Goal: Task Accomplishment & Management: Complete application form

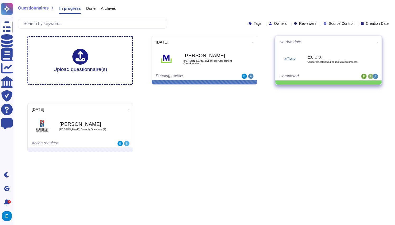
click at [325, 66] on div "Eclerx Vendor Checklist during registration process" at bounding box center [333, 58] width 53 height 21
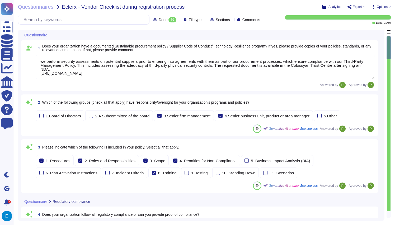
type textarea "we perform security assessments on potential suppliers prior to entering into a…"
type textarea "Colossyan complies with the GDPR and has a SOC2 Type II report available for cu…"
type textarea "Colossyan Inc measures and verifies compliance with policies through various me…"
type textarea "No."
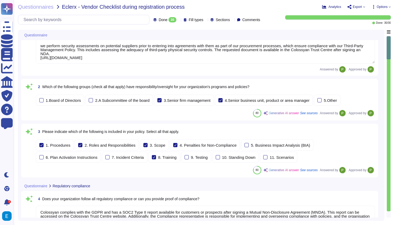
scroll to position [17, 0]
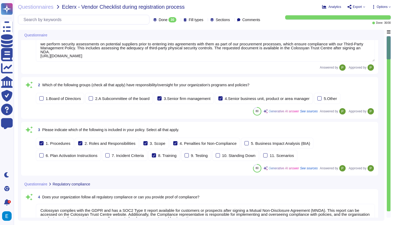
type textarea "No."
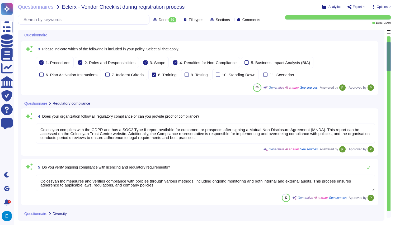
type textarea "Yes, I can confirm that [PERSON_NAME] does not have any discrimination based up…"
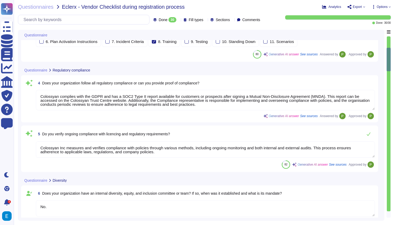
type textarea "No."
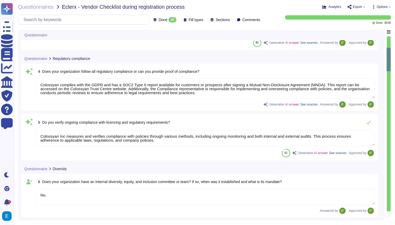
scroll to position [1, 0]
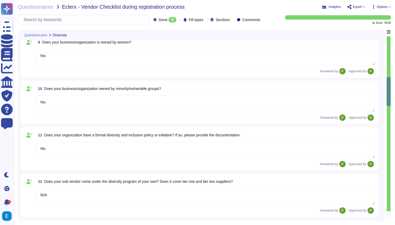
type textarea "No."
type textarea "No"
type textarea "N/A"
type textarea "No."
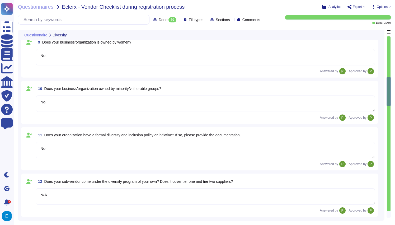
type textarea "No."
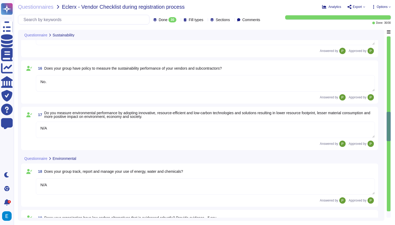
type textarea "No."
type textarea "N/A"
type textarea "Yes."
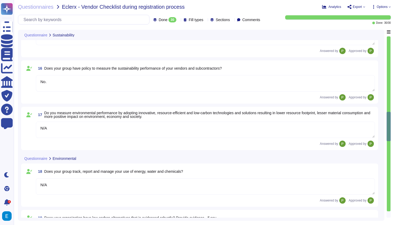
type textarea "N/A"
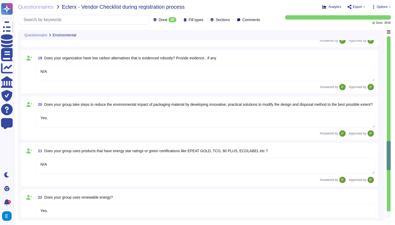
type textarea "Yes."
type textarea "No."
type textarea "Yes."
type textarea "No."
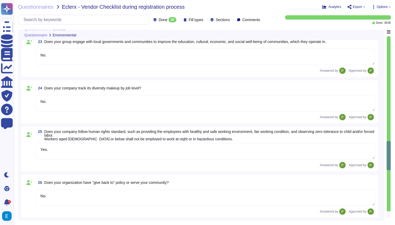
scroll to position [1110, 0]
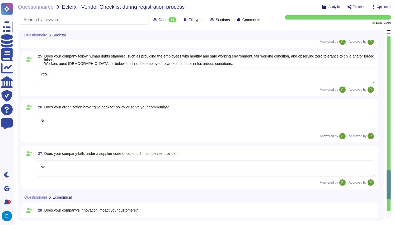
type textarea "No."
type textarea "N/A"
type textarea "No."
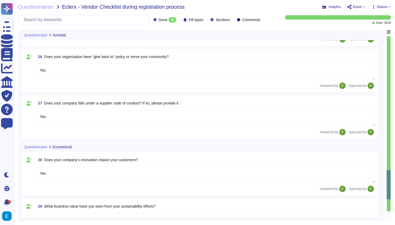
scroll to position [1228, 0]
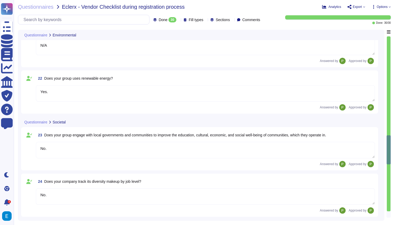
type textarea "N/A"
type textarea "Yes."
type textarea "N/A"
type textarea "Yes."
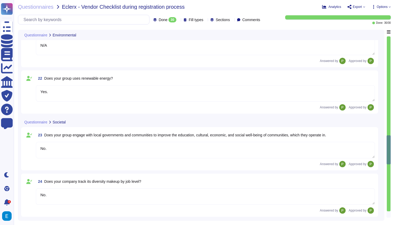
type textarea "No."
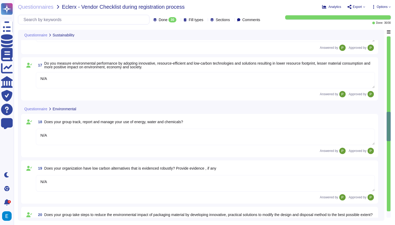
type textarea "No."
type textarea "N/A"
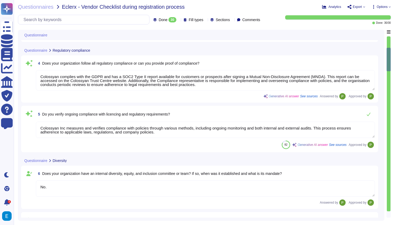
type textarea "we perform security assessments on potential suppliers prior to entering into a…"
type textarea "Colossyan complies with the GDPR and has a SOC2 Type II report available for cu…"
type textarea "Colossyan Inc measures and verifies compliance with policies through various me…"
type textarea "No."
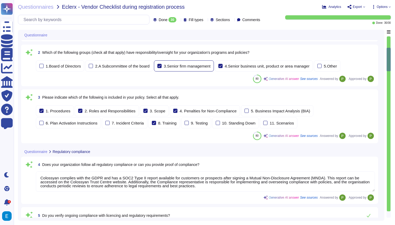
scroll to position [0, 0]
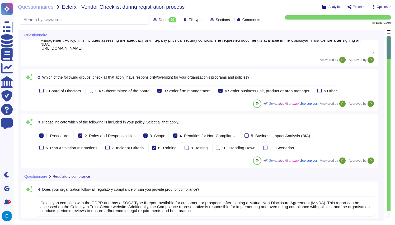
type textarea "No."
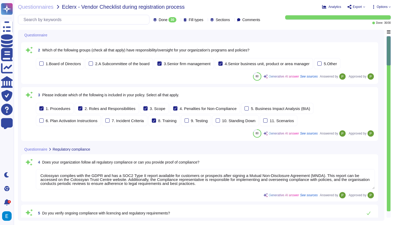
scroll to position [53, 0]
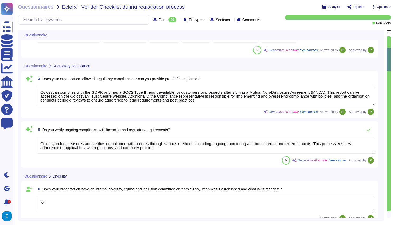
type textarea "Yes, I can confirm that [PERSON_NAME] does not have any discrimination based up…"
type textarea "No."
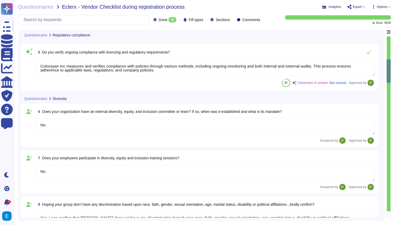
type textarea "No."
type textarea "No"
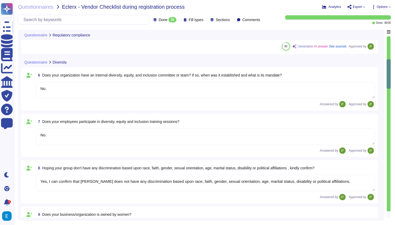
type textarea "N/A"
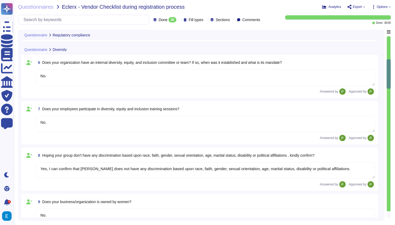
scroll to position [126, 0]
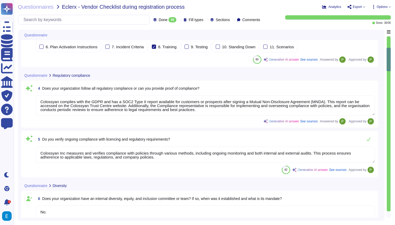
type textarea "we perform security assessments on potential suppliers prior to entering into a…"
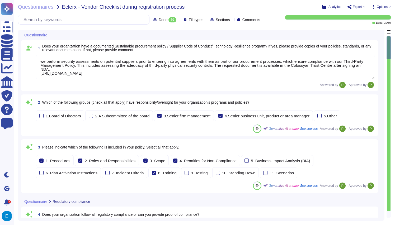
scroll to position [1, 0]
click at [40, 6] on span "Questionnaires" at bounding box center [36, 6] width 36 height 5
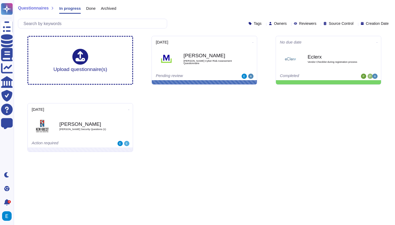
click at [91, 7] on span "Done" at bounding box center [91, 8] width 10 height 4
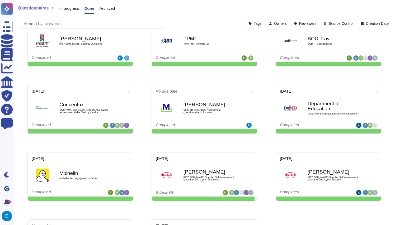
scroll to position [19, 0]
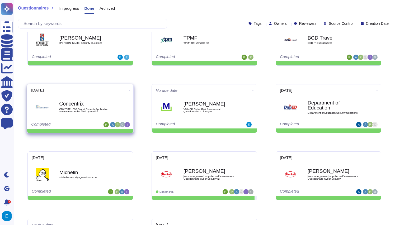
click at [117, 100] on span "Concentrix CNX TMPL 030 Global Security Application Assessment To be filled by …" at bounding box center [80, 107] width 98 height 21
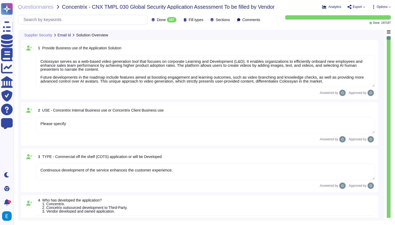
type textarea "Colossyan serves as a web-based video generation tool that focuses on corporate…"
type textarea "Please specify"
type textarea "Continuous development of the service enhances the customer experience."
type textarea "3. Vendor developed and owned application."
type textarea "3. Third-Party Hosting (Including IaaS and PaaS). [GEOGRAPHIC_DATA] hosted on A…"
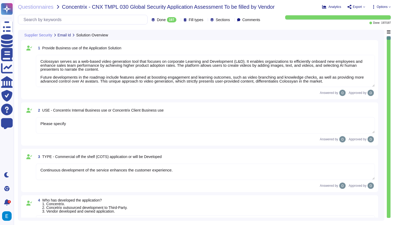
type textarea "Concentrix users"
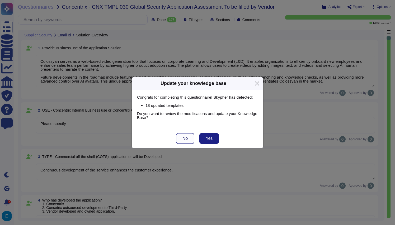
click at [179, 136] on button "No" at bounding box center [185, 138] width 18 height 11
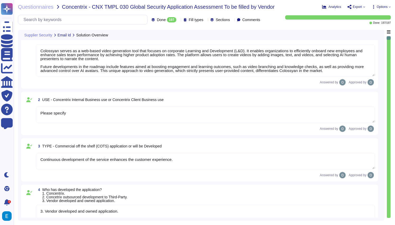
scroll to position [13, 0]
type textarea "1. Through Web."
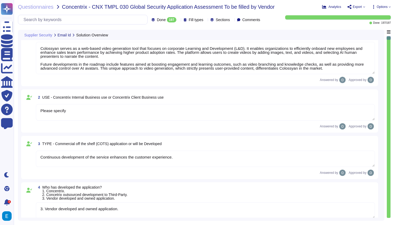
scroll to position [0, 0]
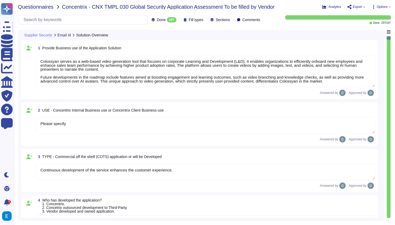
click at [30, 4] on span "Questionnaires" at bounding box center [36, 6] width 36 height 5
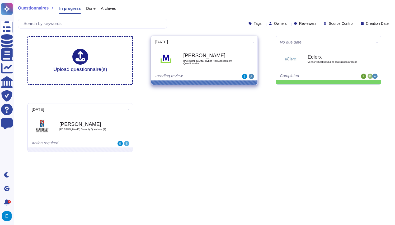
click at [224, 73] on div "[DATE] [PERSON_NAME] [PERSON_NAME] Cyber Risk Assessment Questionnaire Pending …" at bounding box center [204, 58] width 106 height 45
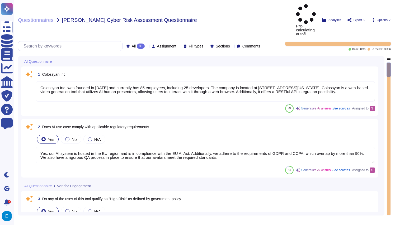
type textarea "Colossyan Inc. was founded in [DATE] and currently has 85 employees, including …"
type textarea "Yes, our AI system is hosted in the EU region and is in compliance with the EU …"
type textarea "Monitoring system participates at the data curation and preparation time to ens…"
click at [157, 44] on span "Assignment" at bounding box center [166, 46] width 19 height 4
click at [158, 37] on span "Assigned to others" at bounding box center [157, 39] width 33 height 5
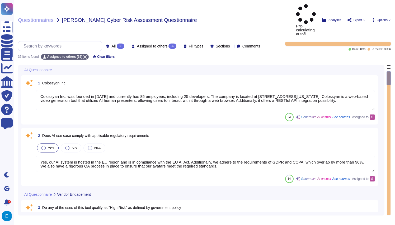
click at [137, 44] on span "Assigned to others" at bounding box center [152, 46] width 31 height 4
click at [77, 62] on div "36" at bounding box center [88, 63] width 22 height 6
click at [123, 44] on span "All" at bounding box center [125, 46] width 4 height 4
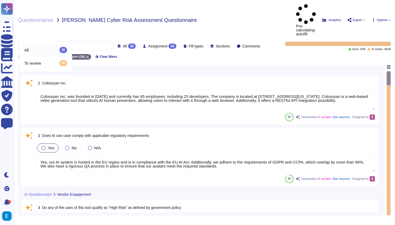
click at [123, 44] on span "All" at bounding box center [125, 46] width 4 height 4
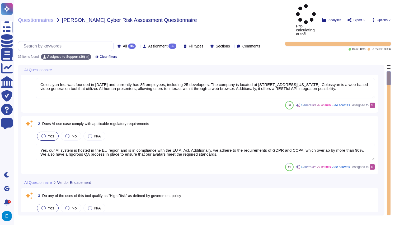
click at [179, 46] on icon at bounding box center [179, 46] width 0 height 0
click at [153, 49] on div "Questionnaires [PERSON_NAME] Cyber Risk Assessment Questionnaire Pre-calculatin…" at bounding box center [204, 112] width 381 height 225
click at [71, 55] on span "Assigned to Support (36)" at bounding box center [66, 56] width 38 height 3
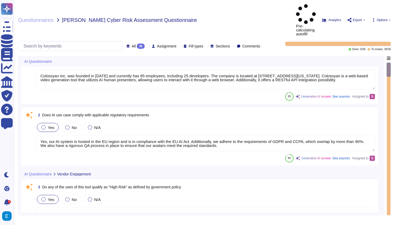
click at [132, 44] on span "All 36" at bounding box center [138, 46] width 13 height 5
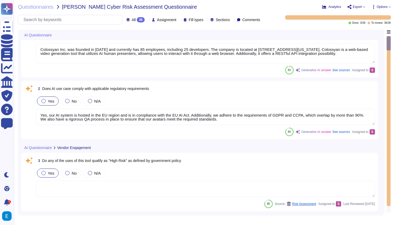
click at [157, 18] on span "Assignment" at bounding box center [166, 20] width 19 height 4
click at [160, 46] on div "S Support" at bounding box center [151, 46] width 23 height 6
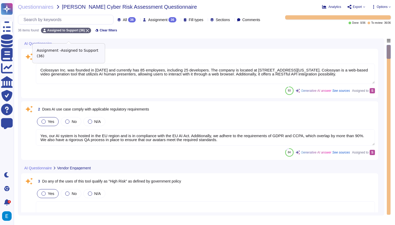
click at [68, 32] on span "Assigned to Support (36)" at bounding box center [66, 30] width 38 height 3
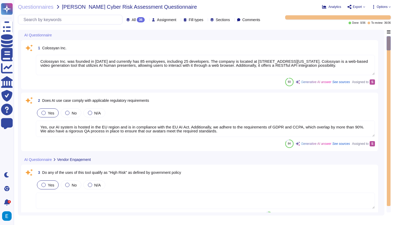
click at [157, 20] on span "Assignment" at bounding box center [166, 20] width 19 height 4
click at [386, 5] on span "Options" at bounding box center [382, 6] width 11 height 3
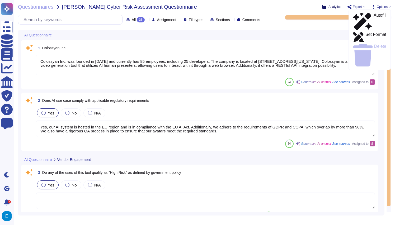
click at [329, 6] on span "Analytics" at bounding box center [335, 6] width 13 height 3
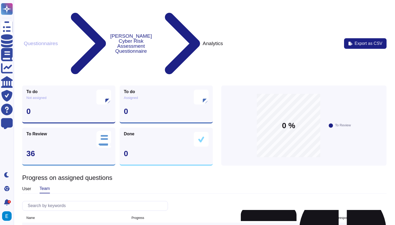
click at [62, 128] on div "To Review 36" at bounding box center [68, 147] width 93 height 38
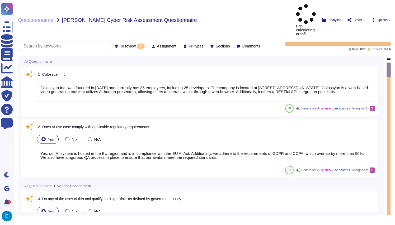
type textarea "Colossyan Inc. was founded in [DATE] and currently has 85 employees, including …"
type textarea "Yes, our AI system is hosted in the EU region and is in compliance with the EU …"
type textarea "Monitoring system participates at the data curation and preparation time to ens…"
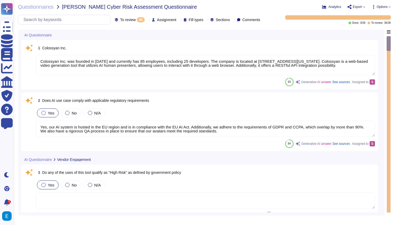
click at [147, 20] on icon at bounding box center [147, 20] width 0 height 0
click at [41, 43] on div "All 36" at bounding box center [45, 43] width 43 height 6
click at [159, 19] on span "Assignment" at bounding box center [166, 20] width 19 height 4
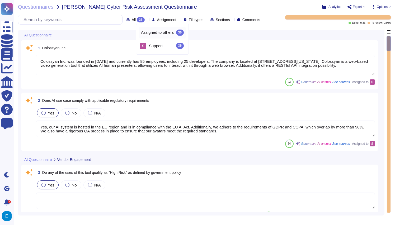
click at [164, 31] on span "Assigned to others" at bounding box center [157, 32] width 33 height 5
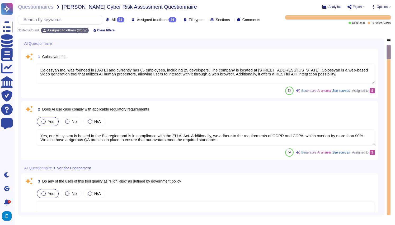
click at [206, 57] on div "1 Colossyan Inc. Colossyan Inc. was founded in [DATE] and currently has 85 empl…" at bounding box center [199, 73] width 357 height 49
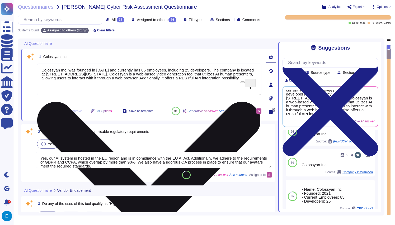
scroll to position [10, 0]
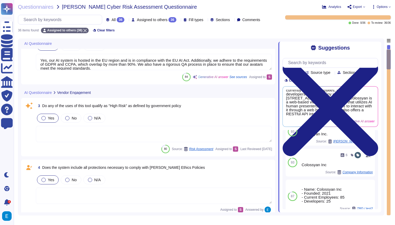
type textarea "Monitoring system participates at the data curation and preparation time to ens…"
type textarea "Prompt-injection attacks are not applicable in respect of our generative AI mod…"
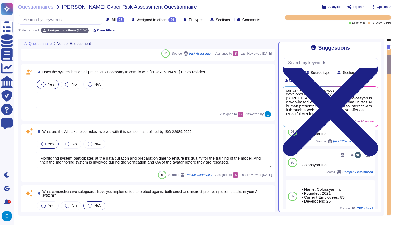
type textarea "Our AI system processes the following types of data: 1. Personally Identifiable…"
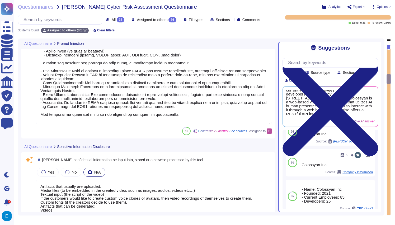
type textarea "Artifacts that usually are uploaded: Media files (to be embedded in the created…"
type textarea "All customer data is kept private and is not used for training any AI model, ex…"
type textarea "Yes, all customer data, including AI data, is encrypted at rest using AES-256 e…"
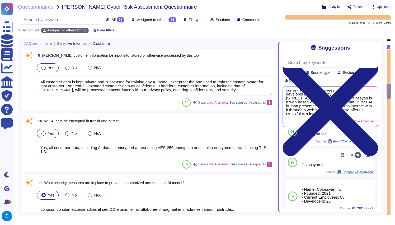
type textarea "To prevent unauthorized access to the AI model, we have implemented several sec…"
type textarea "Colossyan implements several controls to protect AI components from supply chai…"
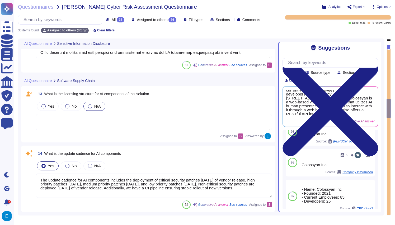
type textarea "The update cadence for AI components includes the deployment of critical securi…"
type textarea "To ensure that the training, tuning, and evaluation of data contains no sensiti…"
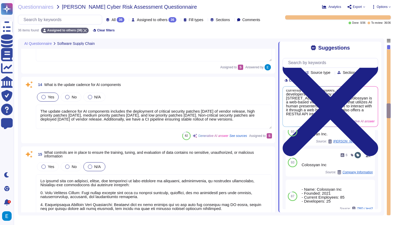
type textarea "We have implemented several measures and controls to oversee privacy and securi…"
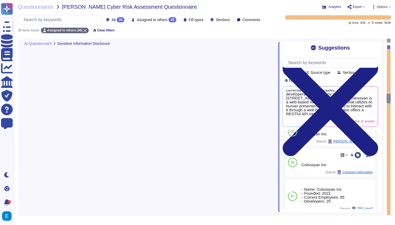
type textarea "Artifacts that usually are uploaded: Media files (to be embedded in the created…"
type textarea "All customer data is kept private and is not used for training any AI model, ex…"
type textarea "Yes, all customer data, including AI data, is encrypted at rest using AES-256 e…"
type textarea "To prevent unauthorized access to the AI model, we have implemented several sec…"
type textarea "Colossyan implements several controls to protect AI components from supply chai…"
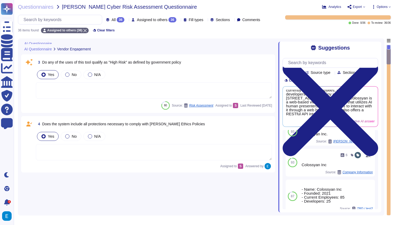
type textarea "Colossyan Inc. was founded in [DATE] and currently has 85 employees, including …"
type textarea "Yes, our AI system is hosted in the EU region and is in compliance with the EU …"
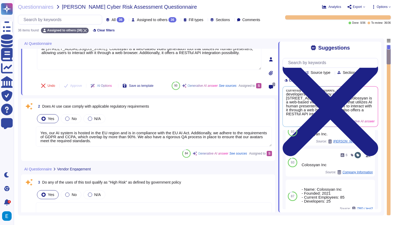
scroll to position [0, 0]
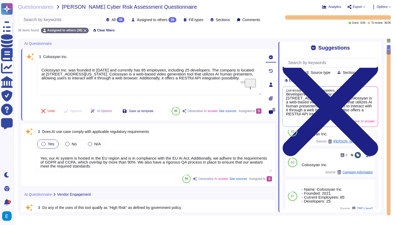
click at [189, 22] on span "Fill types" at bounding box center [196, 20] width 15 height 4
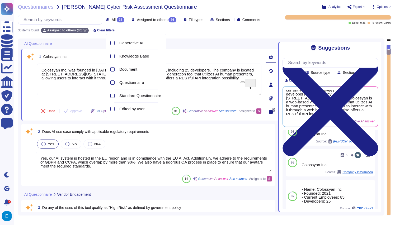
click at [189, 22] on span "Fill types" at bounding box center [196, 20] width 15 height 4
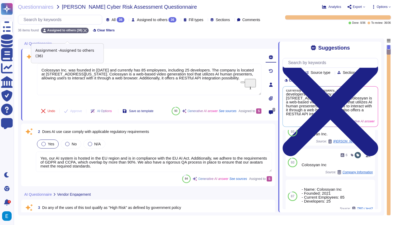
click at [68, 32] on span "Assigned to others (36)" at bounding box center [64, 30] width 35 height 3
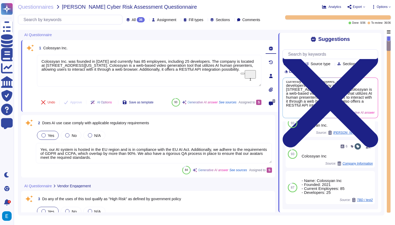
type textarea "Monitoring system participates at the data curation and preparation time to ens…"
click at [379, 5] on span "Options" at bounding box center [382, 6] width 11 height 3
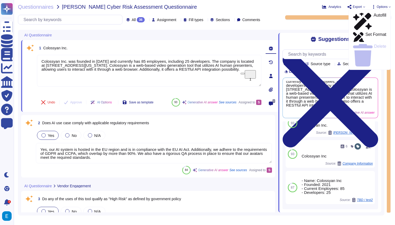
click at [379, 5] on span "Options" at bounding box center [382, 6] width 11 height 3
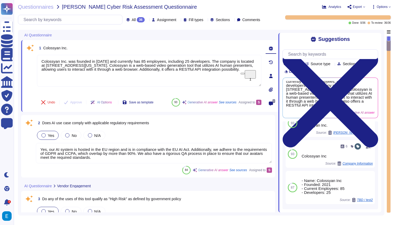
click at [219, 20] on span "Sections" at bounding box center [223, 20] width 14 height 4
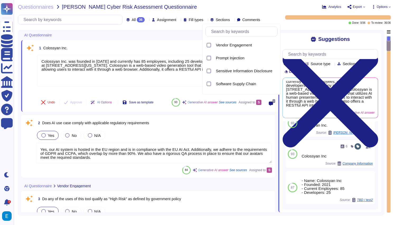
click at [219, 20] on span "Sections" at bounding box center [223, 20] width 14 height 4
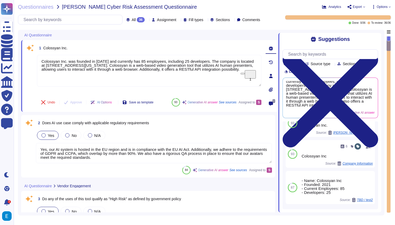
click at [157, 18] on span "Assignment" at bounding box center [166, 20] width 19 height 4
click at [147, 18] on div at bounding box center [147, 20] width 0 height 4
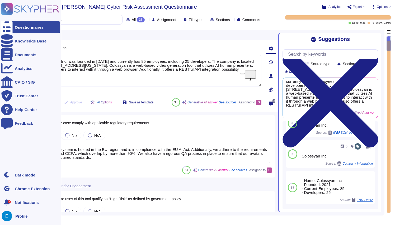
click at [22, 202] on span "Notifications" at bounding box center [27, 203] width 24 height 4
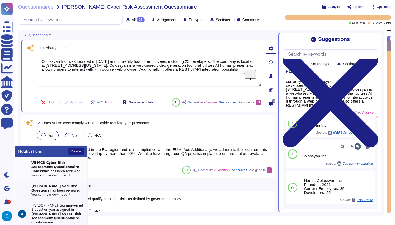
click at [69, 170] on div "V5 MCD Cyber Risk Assessment Questionnaire [PERSON_NAME] has been reviewed. You…" at bounding box center [57, 169] width 53 height 17
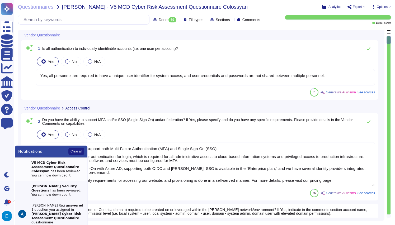
type textarea "Yes, all personnel are required to have a unique user identifier for system acc…"
type textarea "Yes, we have the ability to support both Multi-Factor Authentication (MFA) and …"
type textarea "Yes, our application requires login credentials, which indicates that interacti…"
type textarea "Yes, the system/application supports strong password policies."
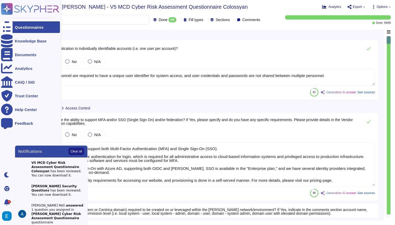
click at [9, 142] on ul "Questionnaires Knowledge Base Documents Analytics CAIQ / SIG Trust Center Help …" at bounding box center [30, 93] width 59 height 145
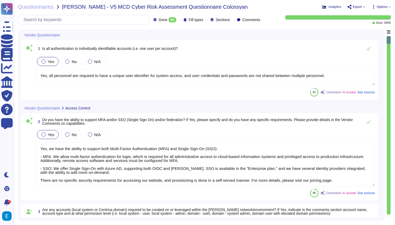
click at [386, 4] on div "Questionnaires [PERSON_NAME] - V5 MCD Cyber Risk Assessment Questionnaire Colos…" at bounding box center [204, 112] width 381 height 225
click at [384, 6] on span "Options" at bounding box center [382, 6] width 11 height 3
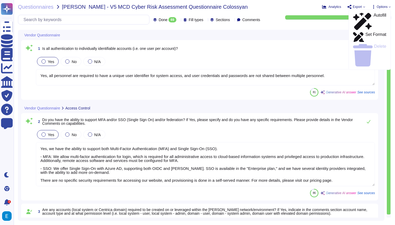
click at [384, 6] on span "Options" at bounding box center [382, 6] width 11 height 3
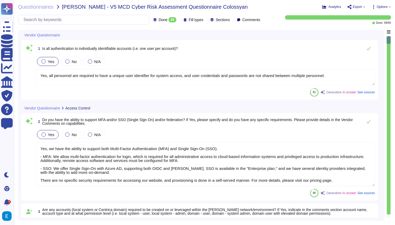
click at [349, 5] on icon at bounding box center [350, 7] width 4 height 4
click at [372, 7] on icon at bounding box center [374, 7] width 4 height 4
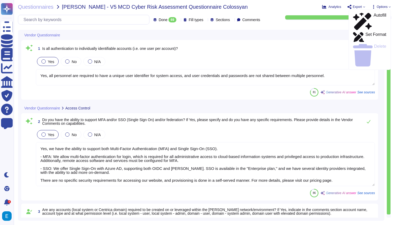
click at [372, 7] on icon at bounding box center [374, 7] width 4 height 4
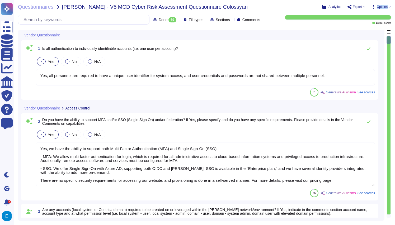
click at [372, 7] on icon at bounding box center [374, 7] width 4 height 4
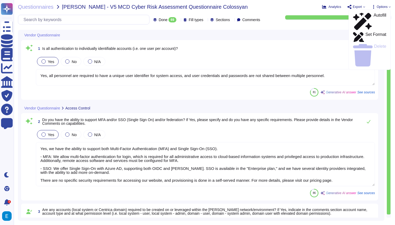
click at [372, 7] on icon at bounding box center [374, 7] width 4 height 4
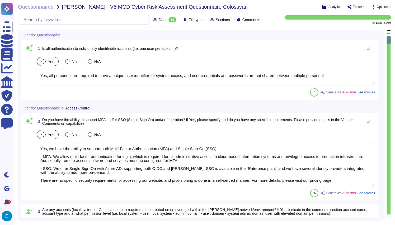
click at [253, 20] on span "Comments" at bounding box center [251, 20] width 18 height 4
click at [222, 20] on span "Sections" at bounding box center [223, 20] width 14 height 4
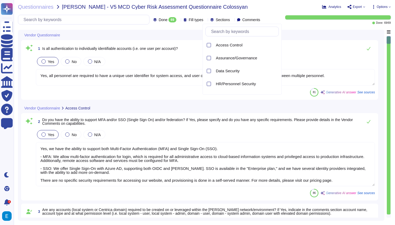
click at [222, 20] on span "Sections" at bounding box center [223, 20] width 14 height 4
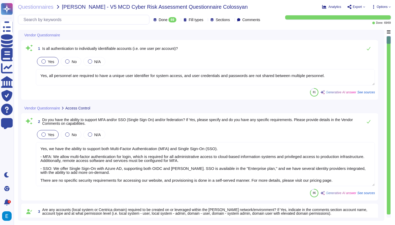
click at [159, 17] on span "Done 69" at bounding box center [168, 19] width 18 height 5
click at [233, 30] on div "Vendor Questionnaire" at bounding box center [164, 35] width 286 height 10
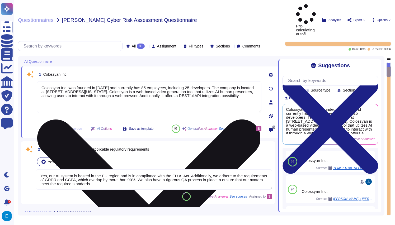
type textarea "Colossyan Inc. was founded in [DATE] and currently has 85 employees, including …"
type textarea "Yes, our AI system is hosted in the EU region and is in compliance with the EU …"
type textarea "Monitoring system participates at the data curation and preparation time to ens…"
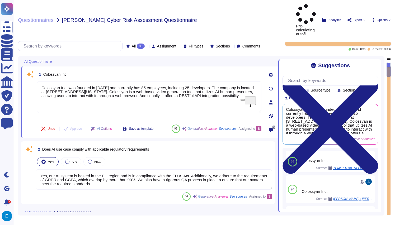
click at [137, 44] on div "36" at bounding box center [141, 46] width 8 height 5
click at [157, 44] on span "Assignment" at bounding box center [166, 46] width 19 height 4
click at [158, 51] on div "S Support" at bounding box center [151, 52] width 23 height 6
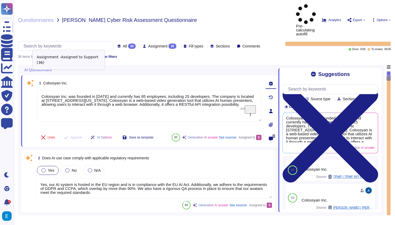
click at [77, 55] on span "Assigned to Support (36)" at bounding box center [66, 56] width 38 height 3
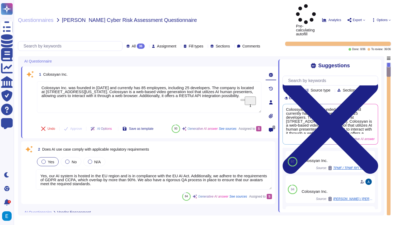
type textarea "Monitoring system participates at the data curation and preparation time to ens…"
click at [48, 127] on span "Undo" at bounding box center [52, 128] width 8 height 3
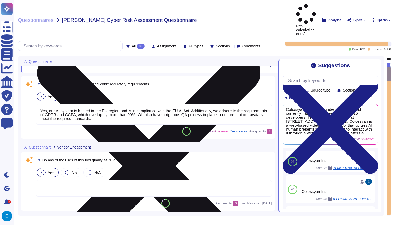
type textarea "Prompt-injection attacks are not applicable in respect of our generative AI mod…"
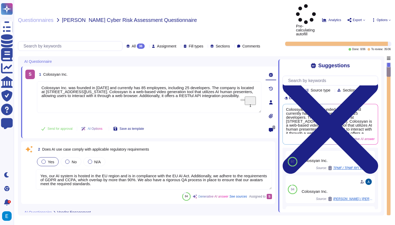
click at [192, 145] on div "2 Does AI use case comply with applicable regulatory requirements" at bounding box center [154, 150] width 236 height 10
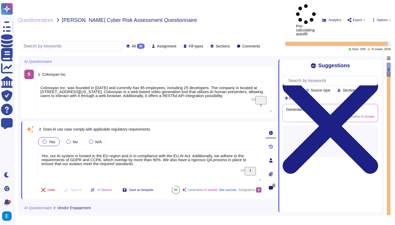
click at [53, 189] on span "Undo" at bounding box center [52, 190] width 8 height 3
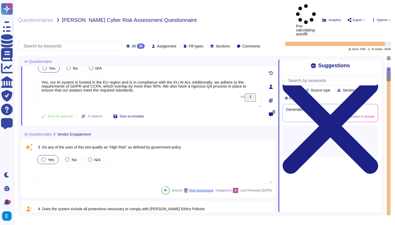
type textarea "Prompt-injection attacks are not applicable in respect of our generative AI mod…"
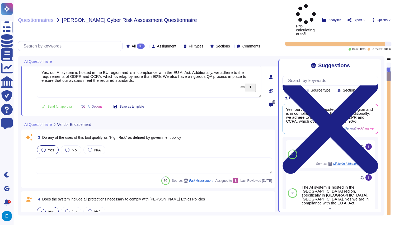
click at [213, 133] on div "3 Do any of the uses of this tool qualify as "High Risk" as defined by governme…" at bounding box center [154, 138] width 236 height 10
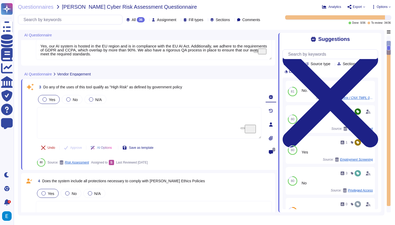
click at [45, 149] on icon at bounding box center [43, 148] width 4 height 4
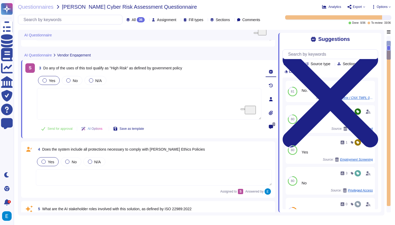
type textarea "Our AI system processes the following types of data: 1. Personally Identifiable…"
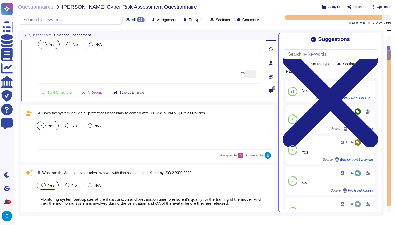
scroll to position [133, 0]
click at [228, 121] on div "Yes No N/A" at bounding box center [154, 125] width 236 height 11
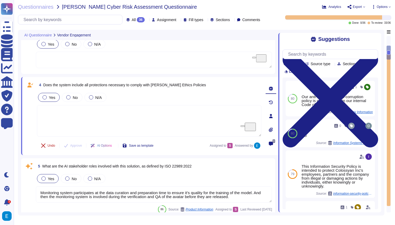
click at [46, 147] on button "Undo" at bounding box center [48, 145] width 22 height 11
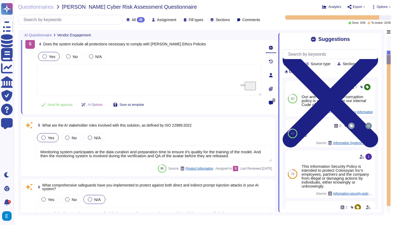
scroll to position [186, 0]
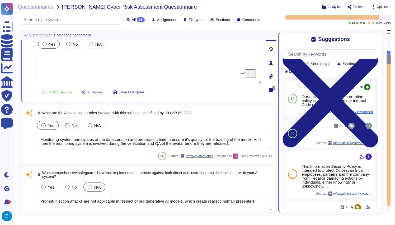
click at [174, 127] on div "Yes No N/A" at bounding box center [154, 125] width 236 height 11
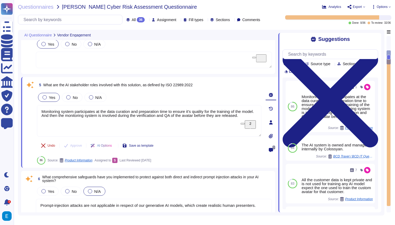
click at [49, 147] on span "Undo" at bounding box center [52, 145] width 8 height 3
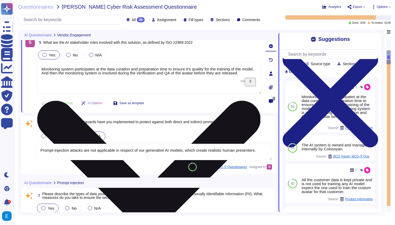
scroll to position [229, 0]
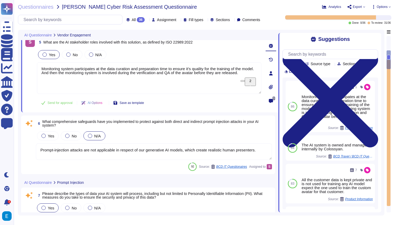
click at [150, 133] on div "Yes No N/A" at bounding box center [154, 135] width 236 height 11
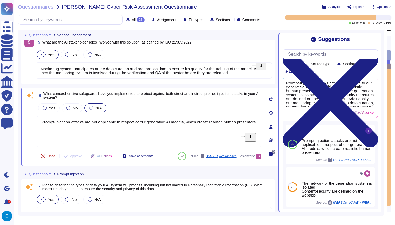
click at [48, 156] on span "Undo" at bounding box center [52, 156] width 8 height 3
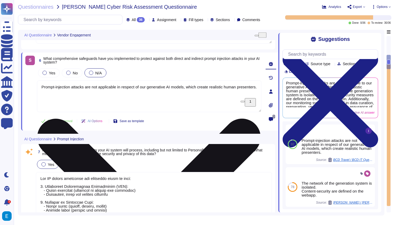
scroll to position [290, 0]
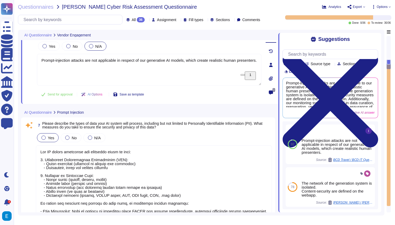
type textarea "Artifacts that usually are uploaded: Media files (to be embedded in the created…"
click at [187, 139] on div "Yes No N/A" at bounding box center [154, 137] width 236 height 11
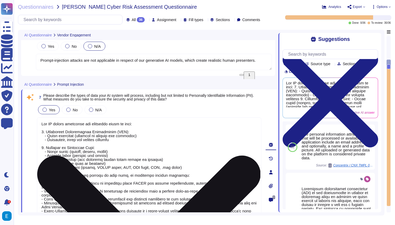
scroll to position [1, 0]
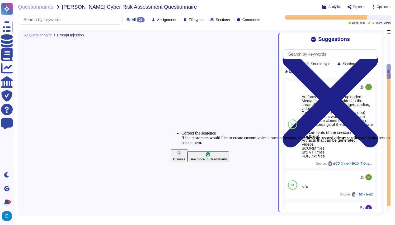
type textarea "Our AI system processes the following types of data: 1. Personally Identifiable…"
type textarea "Artifacts that usually are uploaded: Media files (to be embedded in the created…"
type textarea "All customer data is kept private and is not used for training any AI model, ex…"
type textarea "Yes, all customer data, including AI data, is encrypted at rest using AES-256 e…"
type textarea "To prevent unauthorized access to the AI model, we have implemented several sec…"
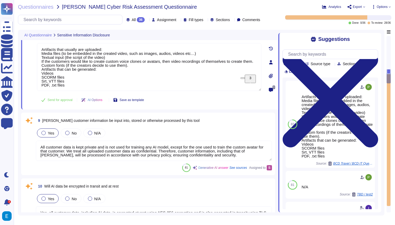
scroll to position [517, 0]
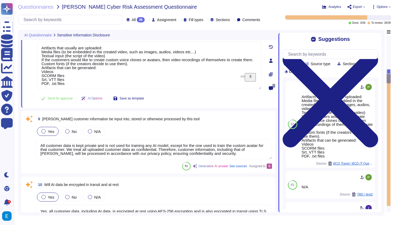
click at [227, 122] on div "9 Will McDermott customer information be input into, stored or otherwise proces…" at bounding box center [154, 119] width 236 height 10
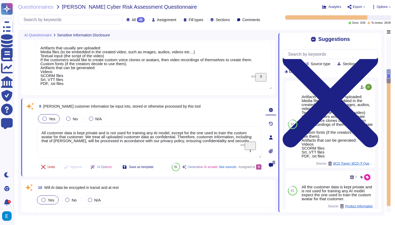
click at [49, 167] on span "Undo" at bounding box center [52, 167] width 8 height 3
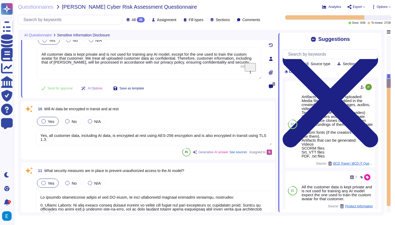
scroll to position [605, 0]
type textarea "Colossyan implements several controls to protect AI components from supply chai…"
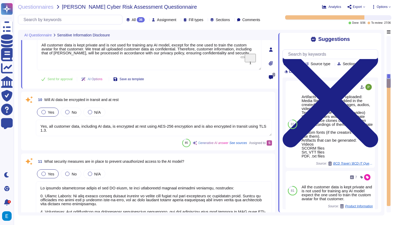
click at [188, 109] on div "Yes No N/A" at bounding box center [154, 112] width 236 height 11
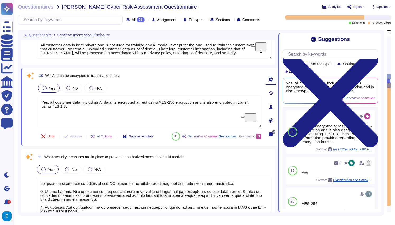
click at [47, 139] on button "Undo" at bounding box center [48, 136] width 22 height 11
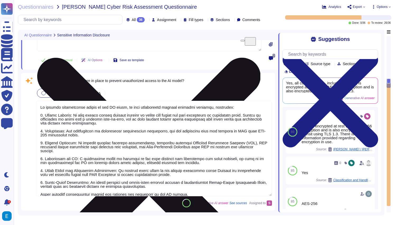
scroll to position [685, 0]
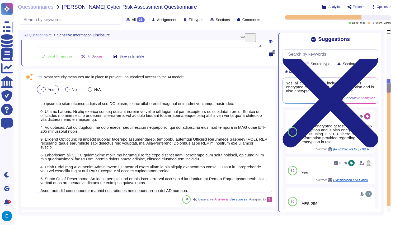
click at [212, 81] on div "11 What security measures are in place to prevent unauthorized access to the AI…" at bounding box center [154, 77] width 236 height 10
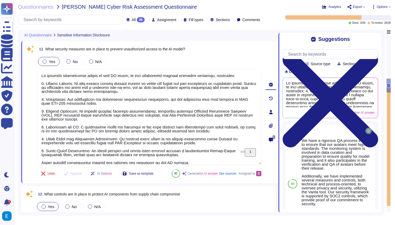
click at [47, 174] on button "Undo" at bounding box center [48, 173] width 22 height 11
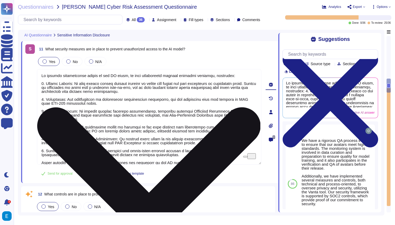
scroll to position [4, 0]
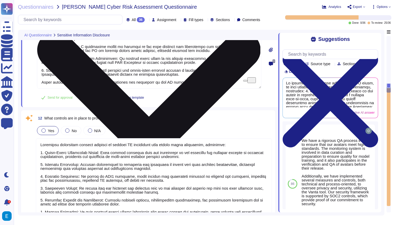
type textarea "The update cadence for AI components includes the deployment of critical securi…"
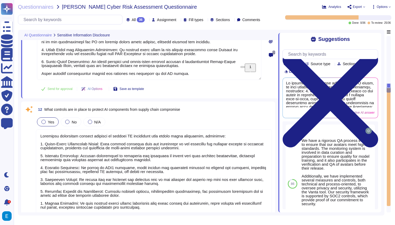
click at [215, 109] on div "12 What controls are in place to protect AI components from supply chain compro…" at bounding box center [154, 110] width 236 height 10
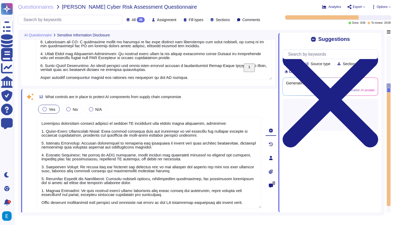
type textarea "The update cadence for AI components includes the deployment of critical securi…"
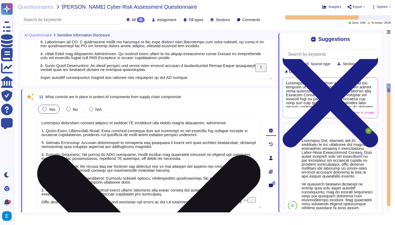
scroll to position [1, 0]
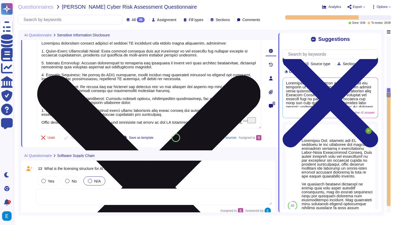
type textarea "To ensure that the training, tuning, and evaluation of data contains no sensiti…"
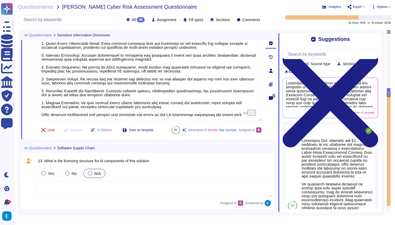
click at [51, 133] on button "Undo" at bounding box center [48, 130] width 22 height 11
click at [211, 161] on div "13 What is the licensing structure for AI components of this solution" at bounding box center [154, 161] width 236 height 10
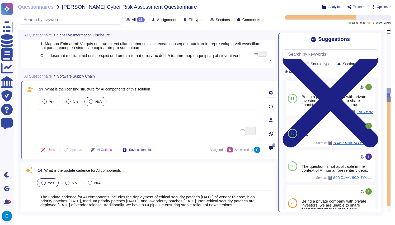
scroll to position [1, 0]
click at [43, 151] on icon at bounding box center [43, 150] width 4 height 4
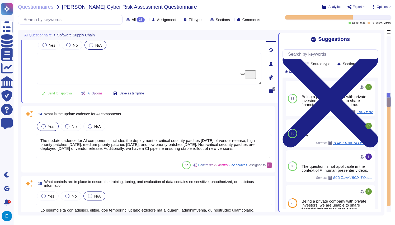
scroll to position [965, 0]
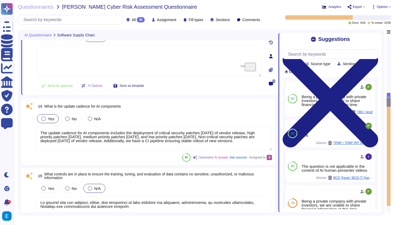
type textarea "We have implemented several measures and controls to oversee privacy and securi…"
click at [203, 111] on div "14 What is the update cadence for AI components" at bounding box center [154, 107] width 236 height 10
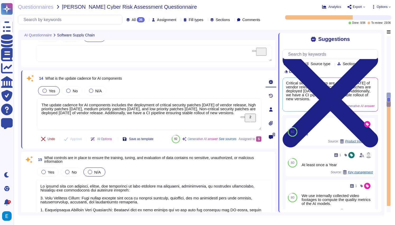
click at [47, 137] on button "Undo" at bounding box center [48, 139] width 22 height 11
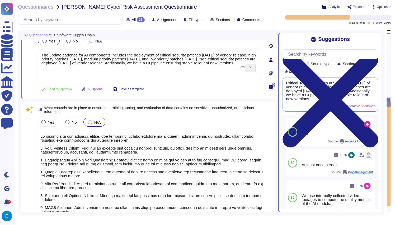
scroll to position [1015, 0]
click at [198, 121] on div "Yes No N/A" at bounding box center [154, 121] width 236 height 11
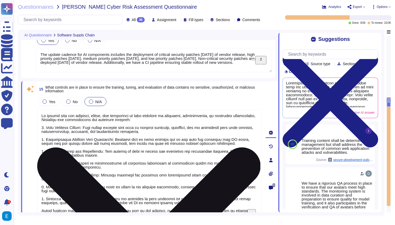
scroll to position [0, 0]
type textarea "Yes, the system has output controls in place to ensure that communication remai…"
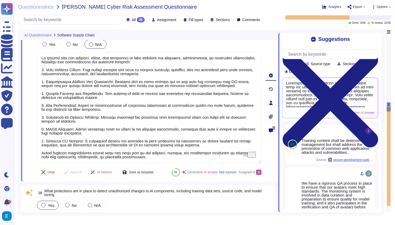
click at [45, 174] on icon at bounding box center [43, 172] width 4 height 4
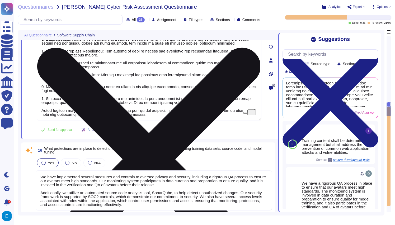
type textarea "Yes"
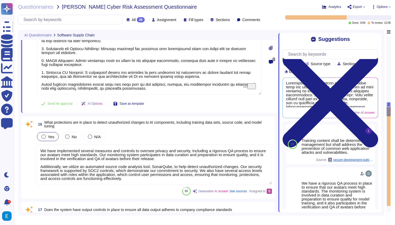
type textarea "We have implemented several measures and controls to oversee privacy and securi…"
click at [189, 139] on div "Yes No N/A" at bounding box center [154, 136] width 236 height 11
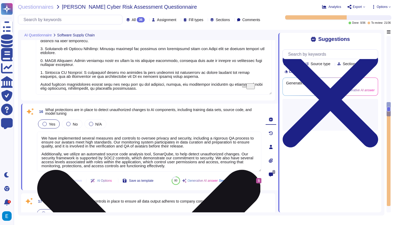
type textarea "We have implemented several measures and controls to oversee privacy and securi…"
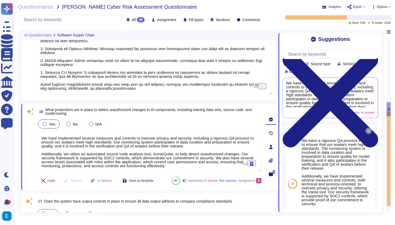
click at [45, 179] on icon at bounding box center [43, 181] width 4 height 4
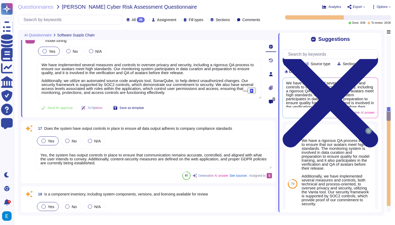
click at [178, 146] on div "Yes No N/A" at bounding box center [154, 140] width 236 height 11
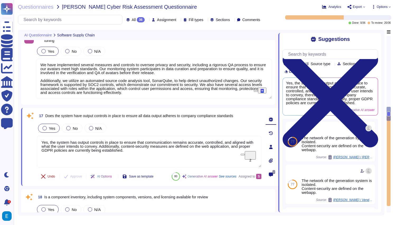
click at [53, 176] on span "Undo" at bounding box center [52, 176] width 8 height 3
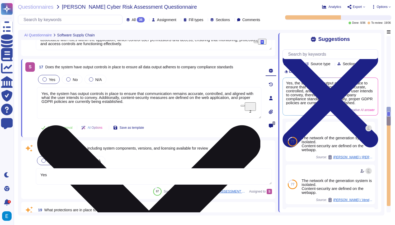
type textarea "To protect AI-produced information, Colossyan has implemented several controls:…"
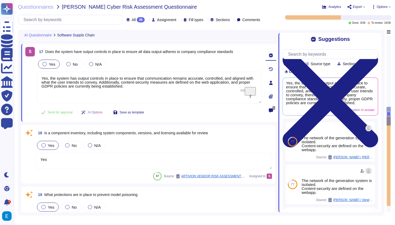
click at [165, 140] on div "Yes No N/A" at bounding box center [154, 145] width 236 height 11
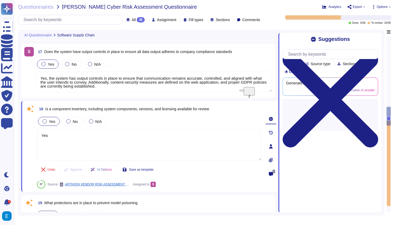
type textarea "To protect AI-produced information, Colossyan has implemented several controls:…"
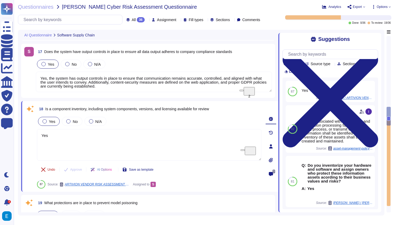
click at [50, 170] on span "Undo" at bounding box center [52, 169] width 8 height 3
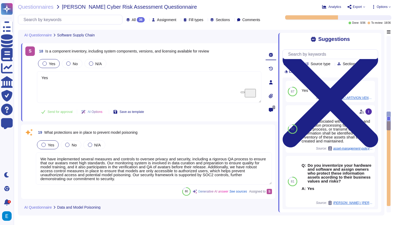
click at [204, 142] on div "Yes No N/A" at bounding box center [154, 144] width 236 height 11
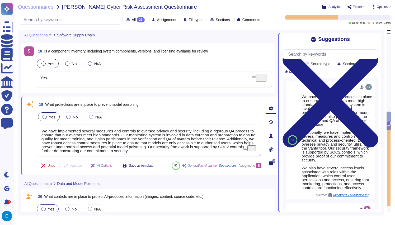
click at [49, 165] on span "Undo" at bounding box center [52, 165] width 8 height 3
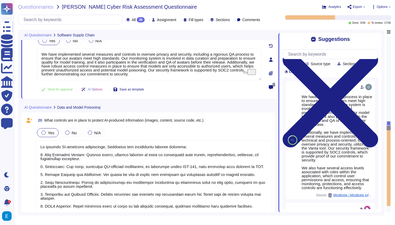
click at [203, 135] on div "Yes No N/A" at bounding box center [154, 132] width 236 height 11
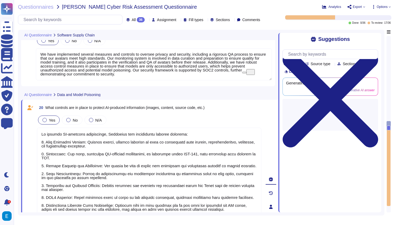
type textarea "The controls in place to prevent undesired AI interactions with internal or ext…"
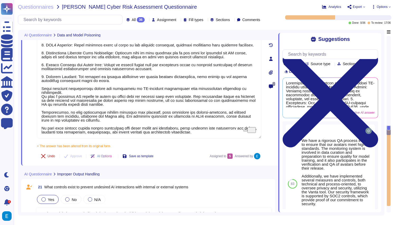
click at [48, 155] on span "Undo" at bounding box center [52, 156] width 8 height 3
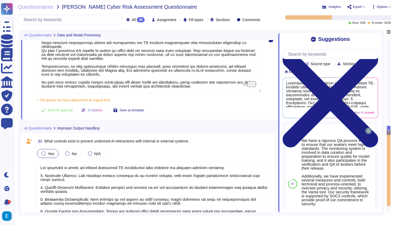
click at [224, 142] on div "21 What controls exist to prevent undesired AI interactions with internal or ex…" at bounding box center [154, 142] width 236 height 10
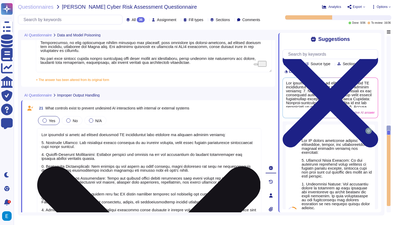
type textarea "Permissions are managed through Role-Based Access Control (RBAC), where roles a…"
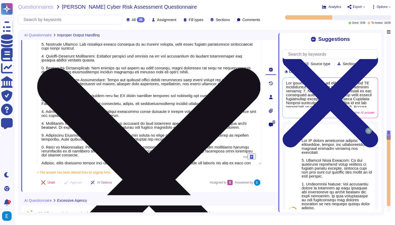
type textarea "To ensure that system-level information such as login credentials, connection s…"
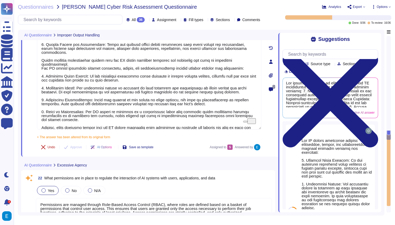
click at [44, 150] on button "Undo" at bounding box center [48, 147] width 22 height 11
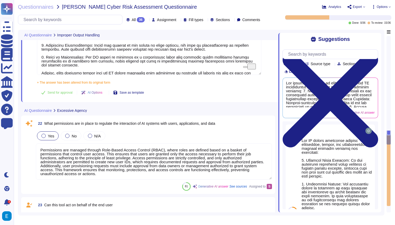
click at [197, 135] on div "Yes No N/A" at bounding box center [154, 135] width 236 height 11
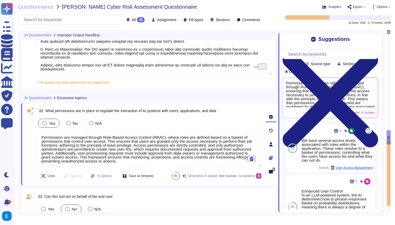
click at [45, 174] on button "Undo" at bounding box center [48, 176] width 22 height 11
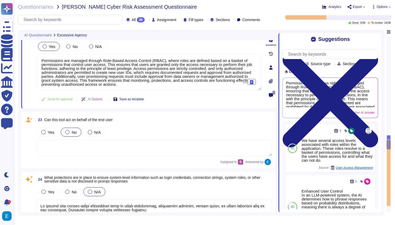
click at [182, 128] on div "Yes No N/A" at bounding box center [154, 132] width 236 height 11
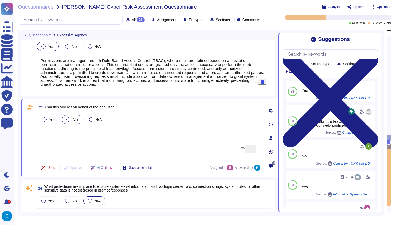
click at [42, 168] on icon at bounding box center [43, 168] width 4 height 4
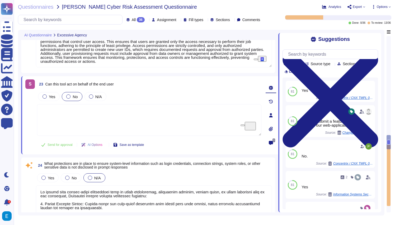
type textarea "To prevent the leakage of sensitive, non-system information such as PII, intell…"
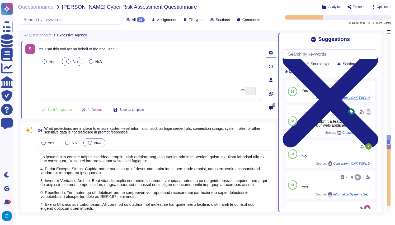
click at [207, 138] on div "Yes No N/A" at bounding box center [154, 142] width 236 height 11
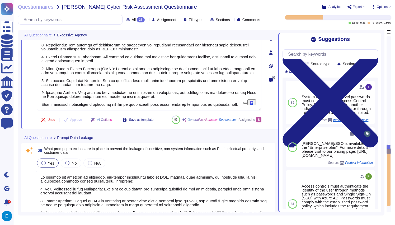
type textarea "The network of the generation system is isolated. Content-security are defined …"
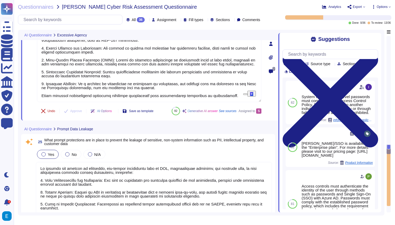
click at [49, 110] on span "Undo" at bounding box center [52, 111] width 8 height 3
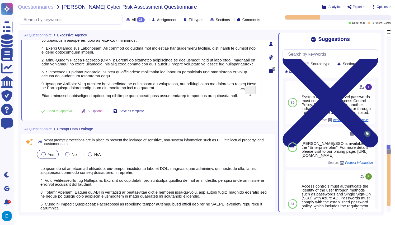
click at [214, 152] on div "Yes No N/A" at bounding box center [154, 154] width 236 height 11
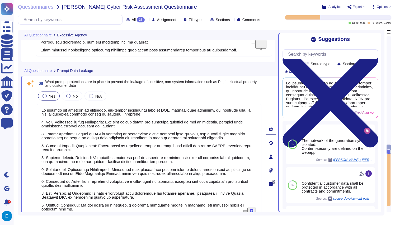
type textarea "Accuracy, biases, hallucinations and ethics are not applicable in our AI video …"
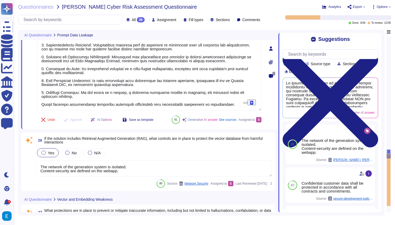
type textarea "Colossyan Inc employs several controls to limit financial damage from accidenta…"
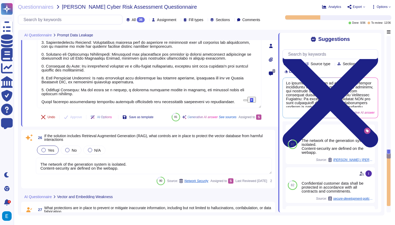
click at [48, 117] on span "Undo" at bounding box center [52, 117] width 8 height 3
click at [195, 149] on div "Yes No N/A" at bounding box center [154, 150] width 236 height 11
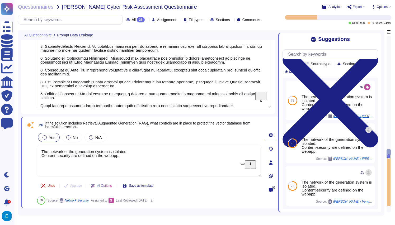
click at [48, 187] on span "Undo" at bounding box center [52, 185] width 8 height 3
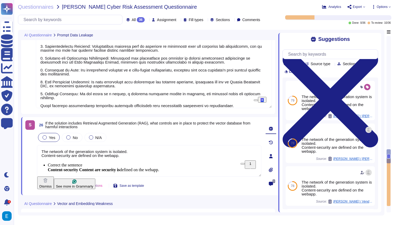
click at [164, 135] on div "Yes No N/A" at bounding box center [149, 137] width 224 height 11
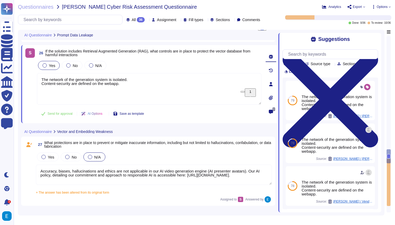
click at [162, 152] on div "Yes No N/A" at bounding box center [154, 157] width 236 height 11
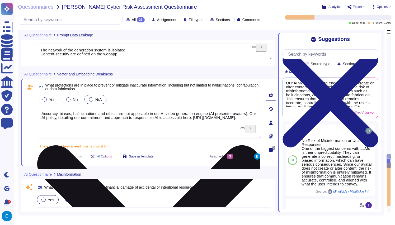
type textarea "Colossyan employs a combination of proprietary AI models and open-source techno…"
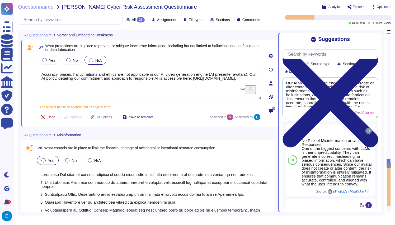
click at [41, 116] on icon at bounding box center [43, 117] width 4 height 4
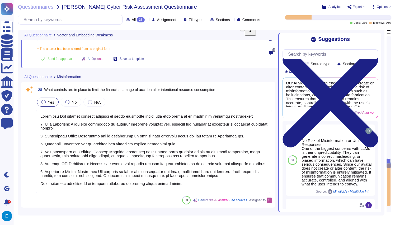
click at [163, 101] on div "Yes No N/A" at bounding box center [154, 102] width 236 height 11
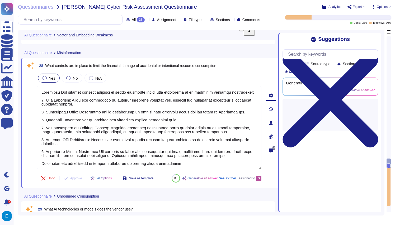
type textarea "Colossyan's services are driven by AI in several key functions and processes: 1…"
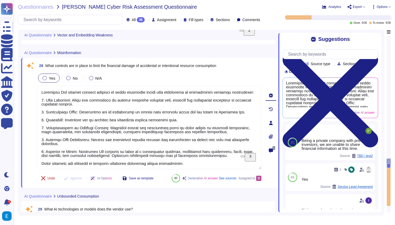
click at [49, 181] on button "Undo" at bounding box center [48, 178] width 22 height 11
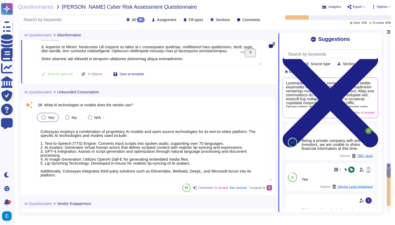
click at [184, 113] on div "Yes No N/A" at bounding box center [154, 117] width 236 height 11
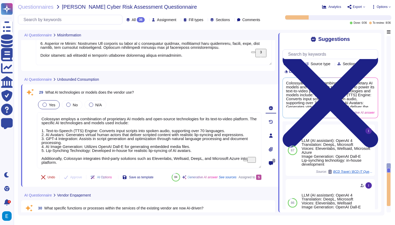
click at [50, 176] on span "Undo" at bounding box center [52, 177] width 8 height 3
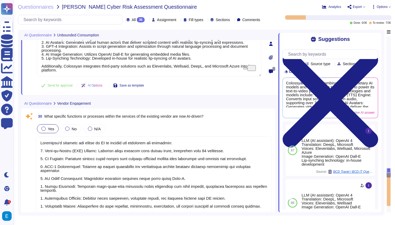
type textarea "We ensure data minimization through our limited data retention period, as we re…"
click at [221, 123] on div "30 What specific functions or processes within the services of the existing ven…" at bounding box center [148, 174] width 248 height 124
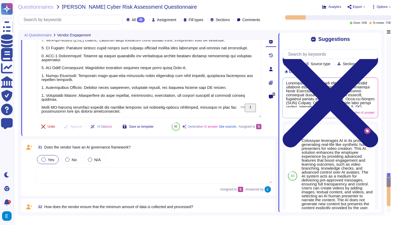
click at [49, 126] on span "Undo" at bounding box center [52, 126] width 8 height 3
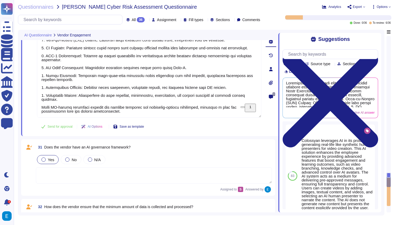
click at [211, 150] on div "31 Does the vendor have an AI governance framework?" at bounding box center [154, 148] width 236 height 10
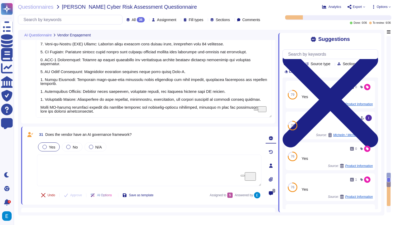
click at [47, 197] on button "Undo" at bounding box center [48, 195] width 22 height 11
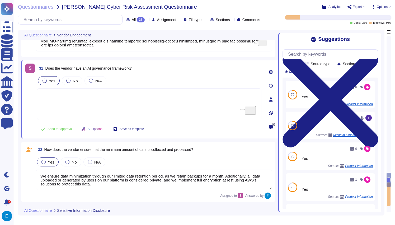
type textarea "The security measures in place to detect and mitigate bias in AI models include…"
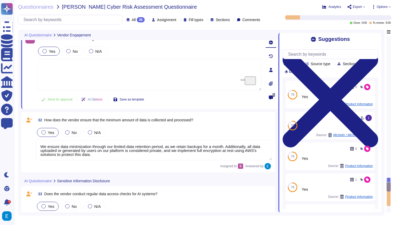
click at [182, 130] on div "Yes No N/A" at bounding box center [154, 132] width 236 height 11
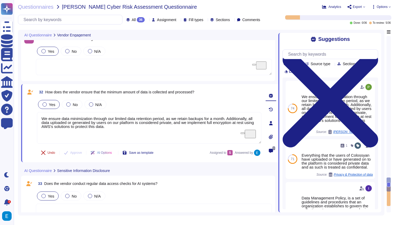
click at [45, 153] on button "Undo" at bounding box center [48, 153] width 22 height 11
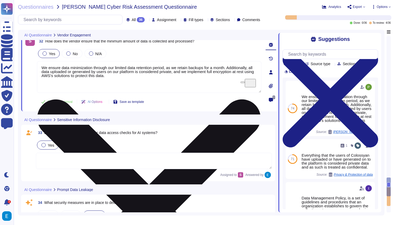
type textarea "Yes, AI systems adhere to the principle of least privilege access. Users are gr…"
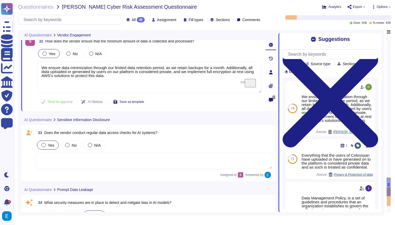
click at [186, 146] on div "Yes No N/A" at bounding box center [154, 145] width 236 height 11
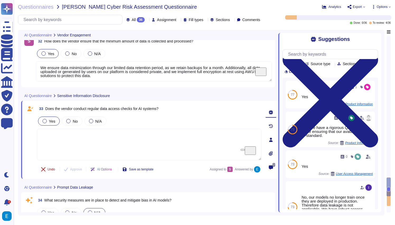
click at [43, 167] on icon at bounding box center [43, 169] width 4 height 4
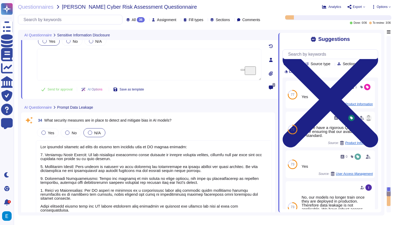
type textarea "Colossyan employs a combination of proprietary AI models and open-source techno…"
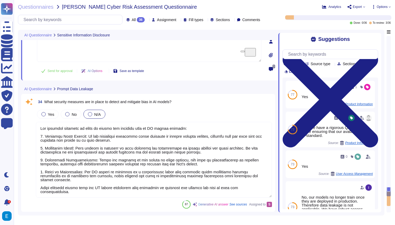
click at [204, 113] on div "Yes No N/A" at bounding box center [154, 114] width 236 height 11
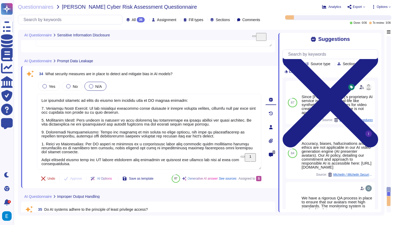
click at [50, 180] on span "Undo" at bounding box center [52, 178] width 8 height 3
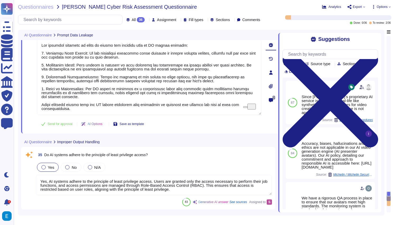
click at [187, 153] on div "35 Do AI systems adhere to the principle of least privilege access?" at bounding box center [154, 155] width 236 height 10
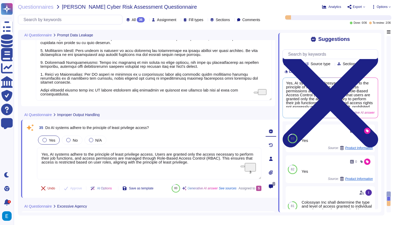
click at [50, 190] on span "Undo" at bounding box center [52, 188] width 8 height 3
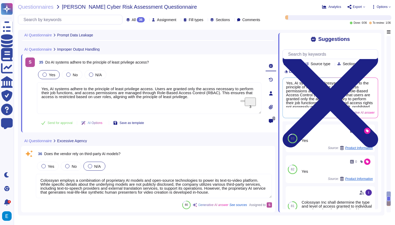
click at [181, 157] on div "36 Does the vendor rely on third-party AI models?" at bounding box center [154, 154] width 236 height 10
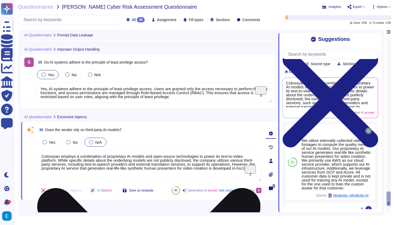
click at [45, 191] on icon at bounding box center [43, 191] width 4 height 4
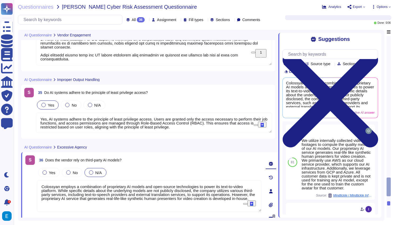
type textarea "Colossyan's services are driven by AI in several key functions and processes: 1…"
type textarea "We ensure data minimization through our limited data retention period, as we re…"
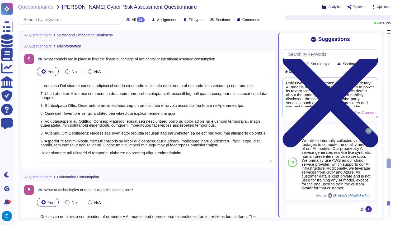
type textarea "Accuracy, biases, hallucinations and ethics are not applicable in our AI video …"
type textarea "Colossyan Inc employs several controls to limit financial damage from accidenta…"
type textarea "Colossyan employs a combination of proprietary AI models and open-source techno…"
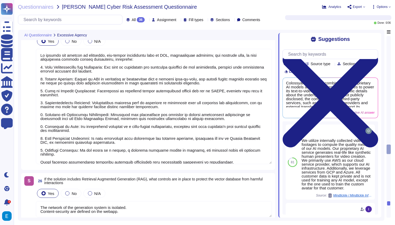
type textarea "Permissions are managed through Role-Based Access Control (RBAC), where roles a…"
type textarea "To ensure that system-level information such as login credentials, connection s…"
type textarea "To prevent the leakage of sensitive, non-system information such as PII, intell…"
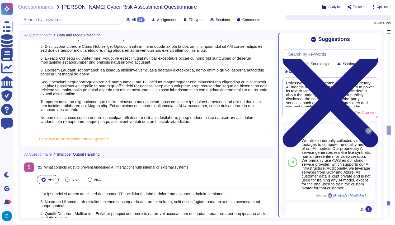
type textarea "To protect AI-produced information, Colossyan has implemented several controls:…"
type textarea "The controls in place to prevent undesired AI interactions with internal or ext…"
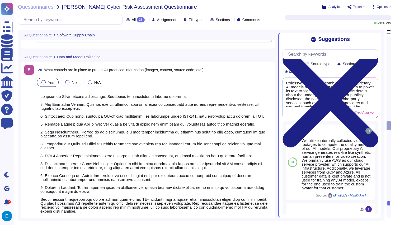
type textarea "Yes"
type textarea "We have implemented several measures and controls to oversee privacy and securi…"
click at [157, 21] on span "Assignment" at bounding box center [166, 20] width 19 height 4
click at [180, 46] on div "36" at bounding box center [180, 46] width 8 height 6
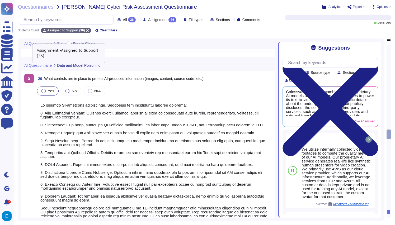
click at [89, 32] on icon at bounding box center [87, 30] width 3 height 3
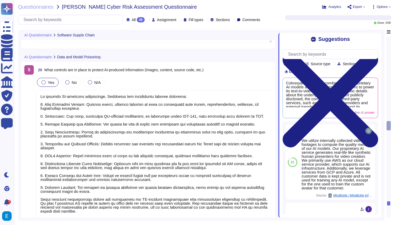
click at [137, 22] on div "36" at bounding box center [141, 19] width 8 height 5
click at [124, 46] on div "To do 36" at bounding box center [133, 47] width 43 height 6
click at [174, 20] on icon at bounding box center [174, 20] width 0 height 0
click at [86, 36] on span "Software Supply Chain" at bounding box center [75, 35] width 37 height 4
click at [98, 35] on icon at bounding box center [98, 35] width 0 height 0
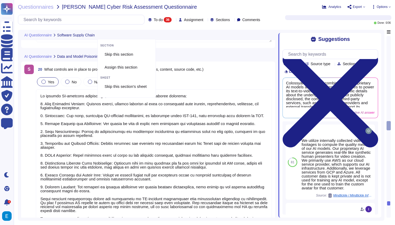
click at [158, 27] on div "Questionnaires McDermott - McDermott Cyber Risk Assessment Questionnaire Analyt…" at bounding box center [204, 112] width 381 height 225
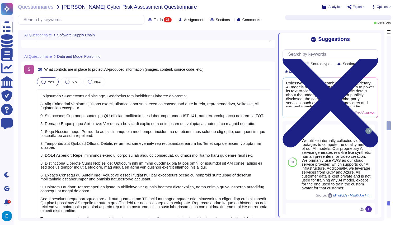
click at [164, 19] on div "36" at bounding box center [168, 19] width 8 height 5
click at [141, 49] on span "To do" at bounding box center [142, 46] width 10 height 5
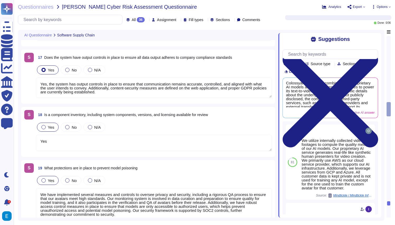
type textarea "The update cadence for AI components includes the deployment of critical securi…"
type textarea "To ensure that the training, tuning, and evaluation of data contains no sensiti…"
type textarea "We have implemented several measures and controls to oversee privacy and securi…"
type textarea "Yes, the system has output controls in place to ensure that communication remai…"
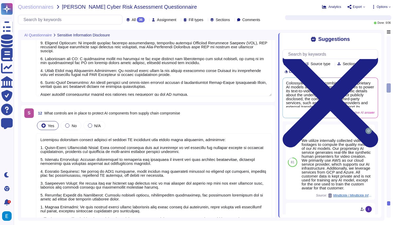
type textarea "All customer data is kept private and is not used for training any AI model, ex…"
type textarea "Yes, all customer data, including AI data, is encrypted at rest using AES-256 e…"
type textarea "To prevent unauthorized access to the AI model, we have implemented several sec…"
type textarea "Colossyan implements several controls to protect AI components from supply chai…"
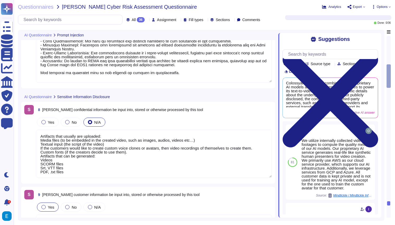
type textarea "Our AI system processes the following types of data: 1. Personally Identifiable…"
type textarea "Artifacts that usually are uploaded: Media files (to be embedded in the created…"
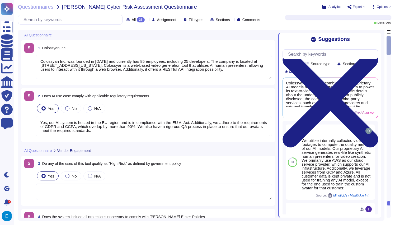
type textarea "Colossyan Inc. was founded in [DATE] and currently has 85 employees, including …"
type textarea "Yes, our AI system is hosted in the EU region and is in compliance with the EU …"
type textarea "Monitoring system participates at the data curation and preparation time to ens…"
type textarea "Prompt-injection attacks are not applicable in respect of our generative AI mod…"
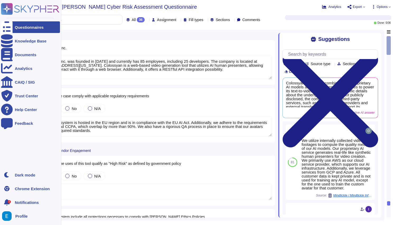
click at [27, 25] on div "Questionnaires" at bounding box center [29, 27] width 29 height 4
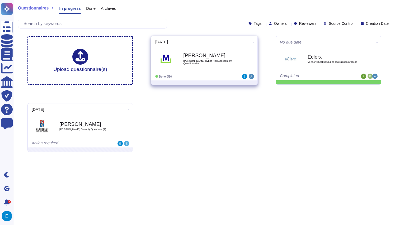
click at [253, 42] on icon at bounding box center [253, 42] width 1 height 1
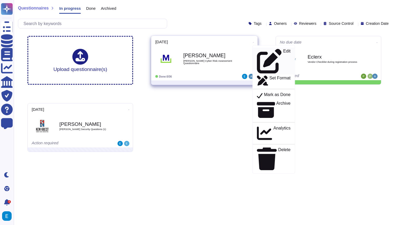
click at [268, 49] on div "Edit" at bounding box center [274, 61] width 34 height 25
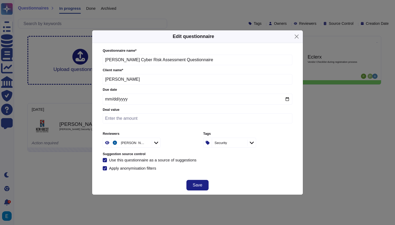
click at [154, 141] on icon at bounding box center [156, 142] width 4 height 5
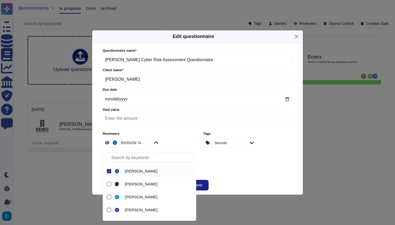
click at [147, 160] on icon at bounding box center [197, 210] width 101 height 101
click at [135, 157] on input "text" at bounding box center [151, 157] width 85 height 9
click at [108, 211] on div at bounding box center [109, 210] width 4 height 4
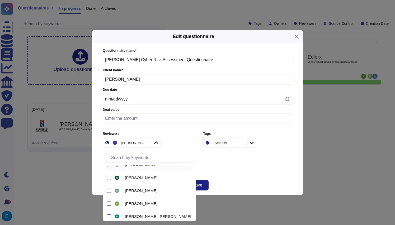
scroll to position [78, 0]
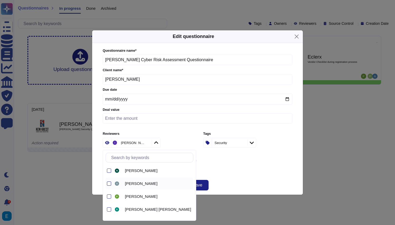
click at [110, 185] on div at bounding box center [109, 184] width 4 height 4
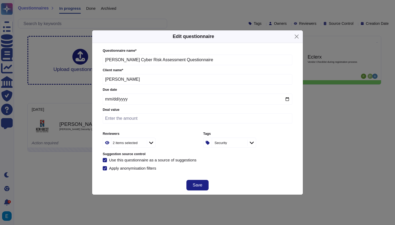
click at [225, 169] on div "Apply anonymisation filters" at bounding box center [198, 168] width 190 height 4
click at [200, 185] on span "Save" at bounding box center [198, 185] width 10 height 4
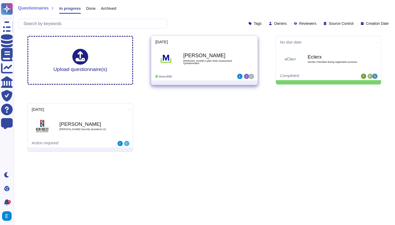
click at [252, 44] on span at bounding box center [253, 42] width 2 height 6
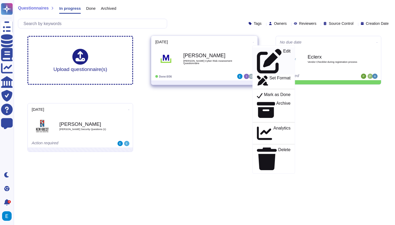
click at [283, 51] on p "Edit" at bounding box center [286, 61] width 7 height 25
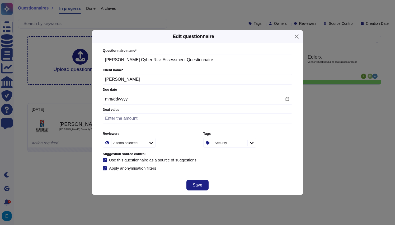
click at [162, 119] on input "number" at bounding box center [198, 119] width 190 height 10
type input "20019"
click at [195, 186] on span "Save" at bounding box center [198, 185] width 10 height 4
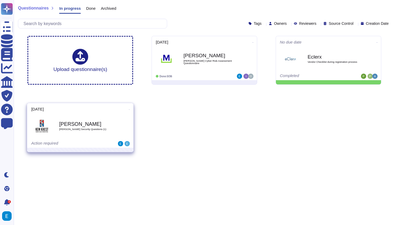
click at [44, 142] on div "Action required" at bounding box center [63, 143] width 65 height 5
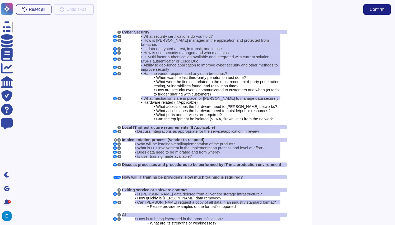
click at [119, 37] on button "A" at bounding box center [119, 36] width 3 height 3
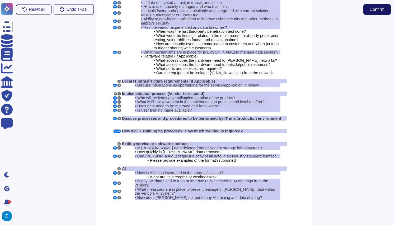
click at [377, 8] on span "Confirm" at bounding box center [377, 9] width 15 height 4
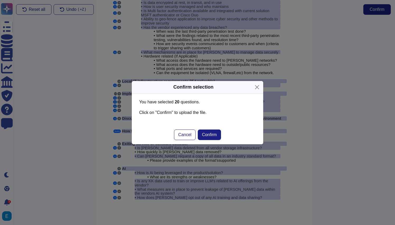
click at [120, 47] on div "Confirm selection You have selected 20 question s . Click on "Confirm" to uploa…" at bounding box center [197, 112] width 395 height 225
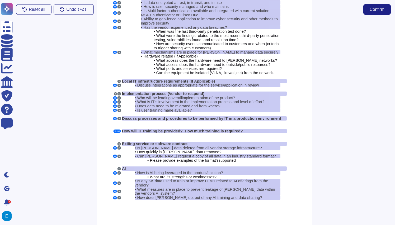
scroll to position [0, 0]
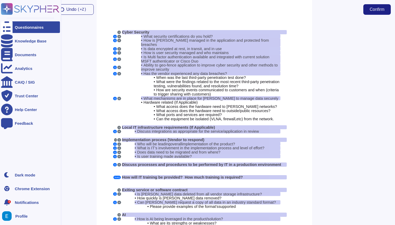
click at [30, 27] on div "Questionnaires" at bounding box center [29, 27] width 29 height 4
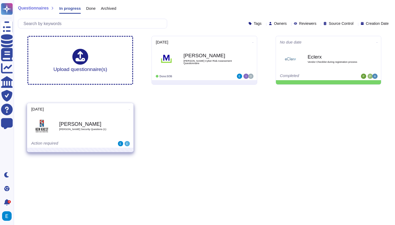
click at [129, 110] on icon at bounding box center [129, 109] width 1 height 1
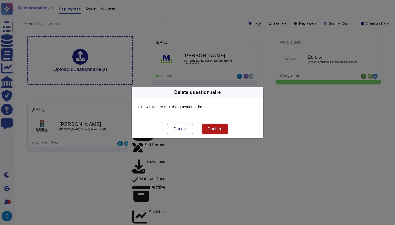
click at [222, 132] on button "Confirm" at bounding box center [215, 129] width 26 height 11
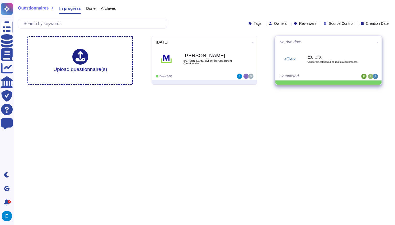
click at [350, 48] on div "Eclerx Vendor Checklist during registration process" at bounding box center [328, 58] width 98 height 27
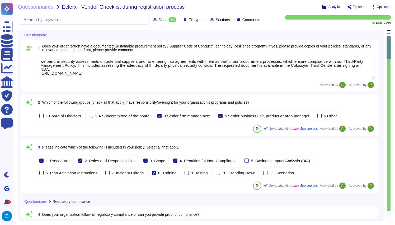
type textarea "we perform security assessments on potential suppliers prior to entering into a…"
type textarea "Colossyan complies with the GDPR and has a SOC2 Type II report available for cu…"
type textarea "Colossyan Inc measures and verifies compliance with policies through various me…"
type textarea "No."
click at [66, 7] on span "Eclerx - Vendor Checklist during registration process" at bounding box center [123, 6] width 123 height 5
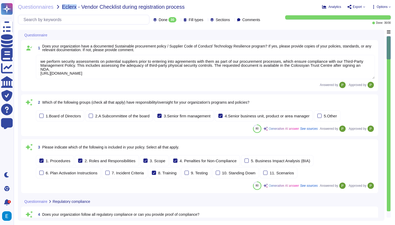
click at [66, 7] on span "Eclerx - Vendor Checklist during registration process" at bounding box center [123, 6] width 123 height 5
copy span "Eclerx"
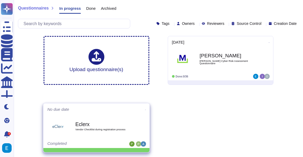
click at [145, 109] on icon at bounding box center [145, 109] width 1 height 1
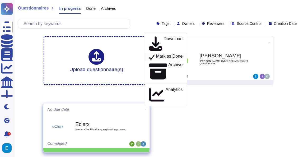
click at [175, 60] on p "Mark as Done" at bounding box center [169, 57] width 27 height 6
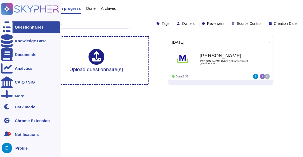
click at [24, 135] on span "Notifications" at bounding box center [27, 134] width 24 height 4
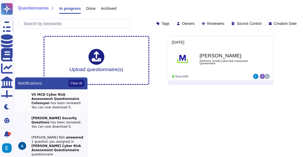
click at [58, 102] on div "V5 MCD Cyber Risk Assessment Questionnaire [PERSON_NAME] has been reviewed. You…" at bounding box center [57, 100] width 53 height 17
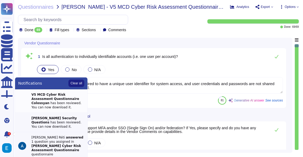
type textarea "Yes, all personnel are required to have a unique user identifier for system acc…"
type textarea "Yes, we have the ability to support both Multi-Factor Authentication (MFA) and …"
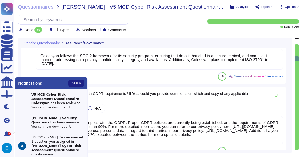
type textarea "Colossyan follows the SOC 2 framework for its security program, ensuring that d…"
type textarea "Yes, Colossyan complies with the GDPR. Proper GDPR policies are currently being…"
type textarea "Yes, the vendor's security controls are reviewed as part of the vendor manageme…"
type textarea "Access to relevant data, including system, network, and security logs, for inve…"
type textarea "The network of the generation system is isolated. Content-security are defined …"
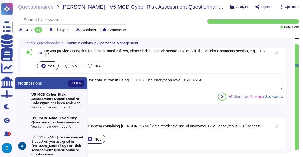
type textarea "Yes, we provide encryption for data in transit using TLS 1.3. The encryption le…"
type textarea "Transfer of information is permitted only for purposes explicitly determined by…"
type textarea "Yes, we provide encryption for data at rest. The encryption technique used is A…"
type textarea "Yes, background checks are conducted on all new employees based on the sensitiv…"
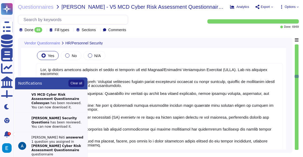
type textarea "Yes, there is an established process to remove access rights for users once acc…"
type textarea "Yes, we follow industry standards to build in security for our Systems/Software…"
type textarea "Yes."
type textarea "Yes, customers are notified at least 4 weeks in advance of any scheduled mainte…"
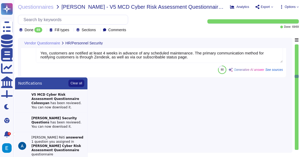
scroll to position [1675, 0]
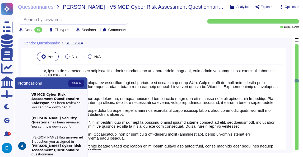
type textarea "Yes, there is a documented account/access provisioning and de-provisioning proc…"
type textarea "Yes, administrative access and the granting of privileged accounts are tightly …"
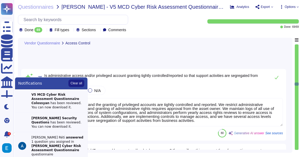
type textarea "Access to information computing resources is limited to personnel with a busine…"
type textarea "Yes, there is a formal password management process implemented at Colossyan Inc…"
type textarea "Yes, Colossyan Inc applies the concept of "least privilege" with its employees/…"
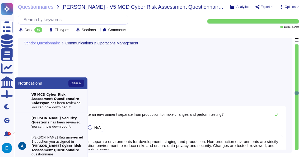
type textarea "Yes, the organization utilizes separate environments for development, staging, …"
type textarea "Separate IDS systems are used."
type textarea "Yes, a comprehensive patch management program is in place. The patching process…"
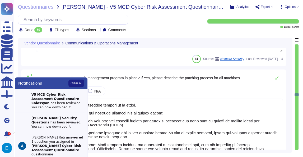
type textarea "Yes"
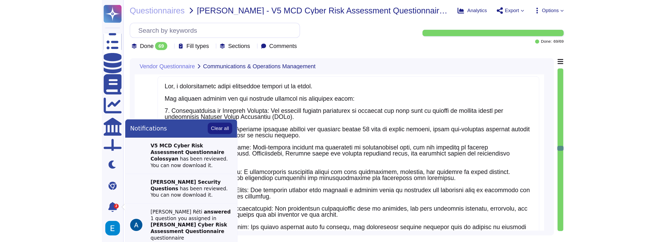
scroll to position [2537, 0]
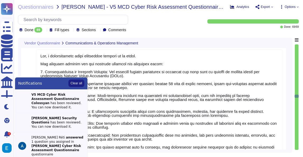
type textarea "We have incorporated ClamAV to our internal asset-handling system. It does not …"
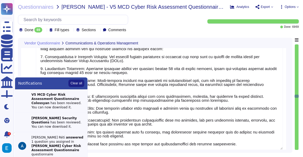
click at [38, 66] on textarea at bounding box center [159, 91] width 247 height 115
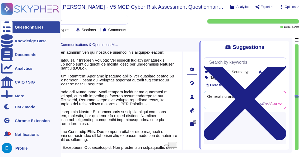
click at [34, 27] on div "Questionnaires" at bounding box center [29, 27] width 29 height 4
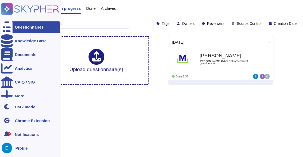
click at [23, 133] on span "Notifications" at bounding box center [27, 134] width 24 height 4
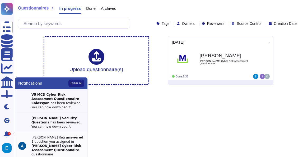
click at [48, 151] on div "Adrián Réti answered 1 question you assigned in McDermott Cyber Risk Assessment…" at bounding box center [57, 145] width 53 height 21
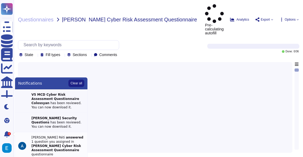
click at [66, 139] on strong "answered" at bounding box center [74, 137] width 17 height 4
click at [153, 113] on div at bounding box center [155, 105] width 268 height 87
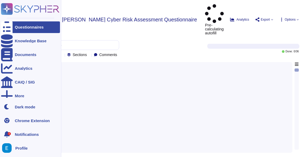
click at [19, 135] on span "Notifications" at bounding box center [27, 134] width 24 height 4
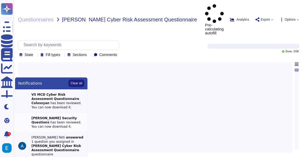
click at [46, 121] on div "Kem Krest Security Questions has been reviewed. You can now download it." at bounding box center [57, 122] width 53 height 13
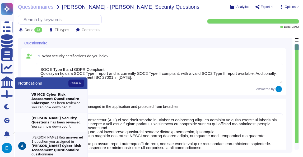
type textarea "SOC II Type II and GDPR Compliant. Colossyan holds a SOC2 Type I report and is …"
type textarea "Personally identifiable information (PII) in the application is managed by requ…"
type textarea "Data is encrypted at rest using AES-256 encryption and is also encrypted in tra…"
type textarea "er security is managed through a comprehensive access and authorization managem…"
click at [45, 105] on div "V5 MCD Cyber Risk Assessment Questionnaire [PERSON_NAME] has been reviewed. You…" at bounding box center [57, 100] width 53 height 17
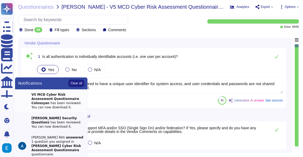
type textarea "Yes, all personnel are required to have a unique user identifier for system acc…"
type textarea "Yes, we have the ability to support both Multi-Factor Authentication (MFA) and …"
click at [57, 149] on div "Adrián Réti answered 1 question you assigned in McDermott Cyber Risk Assessment…" at bounding box center [57, 145] width 53 height 21
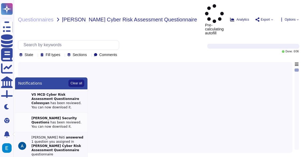
click at [51, 124] on div "Kem Krest Security Questions has been reviewed. You can now download it." at bounding box center [57, 122] width 53 height 13
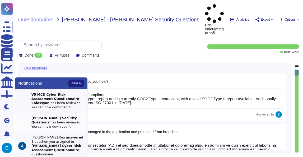
type textarea "SOC II Type II and GDPR Compliant. Colossyan holds a SOC2 Type I report and is …"
type textarea "Personally identifiable information (PII) in the application is managed by requ…"
type textarea "Data is encrypted at rest using AES-256 encryption and is also encrypted in tra…"
type textarea "er security is managed through a comprehensive access and authorization managem…"
click at [44, 102] on div "V5 MCD Cyber Risk Assessment Questionnaire [PERSON_NAME] has been reviewed. You…" at bounding box center [57, 100] width 53 height 17
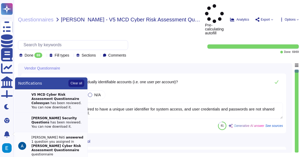
type textarea "Yes, all personnel are required to have a unique user identifier for system acc…"
type textarea "Yes, we have the ability to support both Multi-Factor Authentication (MFA) and …"
click at [35, 149] on div "Adrián Réti answered 1 question you assigned in McDermott Cyber Risk Assessment…" at bounding box center [57, 145] width 53 height 21
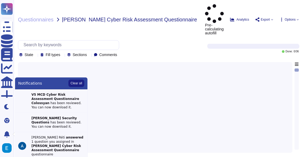
click at [60, 62] on div at bounding box center [155, 105] width 268 height 87
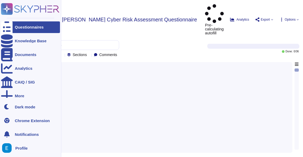
click at [40, 7] on icon at bounding box center [36, 8] width 45 height 7
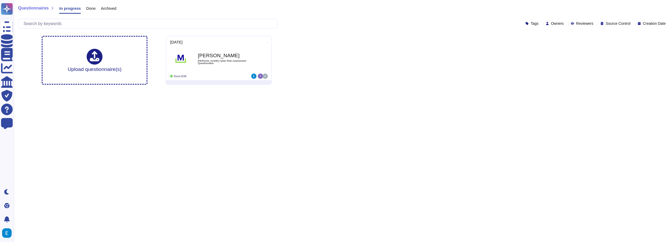
click at [303, 22] on span "Reviewers" at bounding box center [584, 24] width 17 height 4
click at [303, 67] on div "Upload questionnaire(s) 2025-09-05 McDermott McDermott Cyber Risk Assessment Qu…" at bounding box center [342, 60] width 611 height 57
click at [303, 22] on span "Owners" at bounding box center [557, 24] width 13 height 4
click at [303, 22] on span "Source Control" at bounding box center [618, 24] width 25 height 4
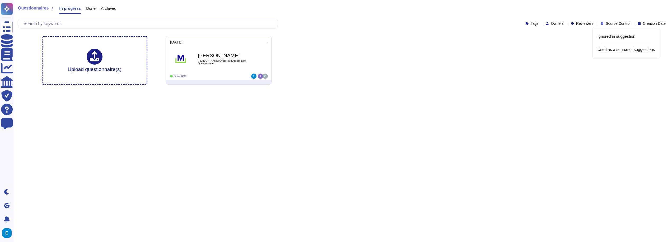
click at [303, 71] on div "Upload questionnaire(s) 2025-09-05 McDermott McDermott Cyber Risk Assessment Qu…" at bounding box center [342, 60] width 611 height 57
click at [303, 24] on span "Creation Date" at bounding box center [654, 24] width 23 height 4
click at [303, 22] on span "Owners" at bounding box center [557, 24] width 13 height 4
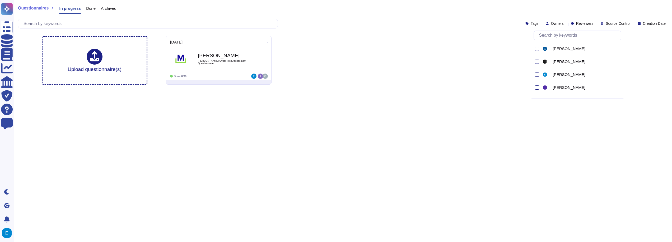
click at [303, 22] on span "Owners" at bounding box center [557, 24] width 13 height 4
click at [303, 24] on span "Tags" at bounding box center [535, 24] width 8 height 4
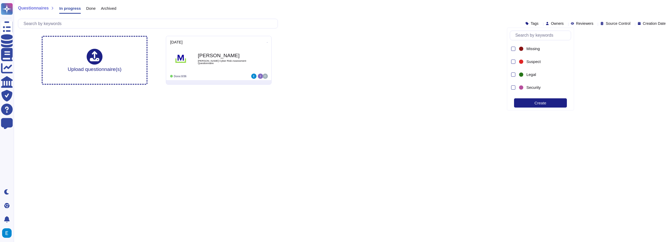
click at [303, 24] on span "Tags" at bounding box center [535, 24] width 8 height 4
